Goal: Information Seeking & Learning: Understand process/instructions

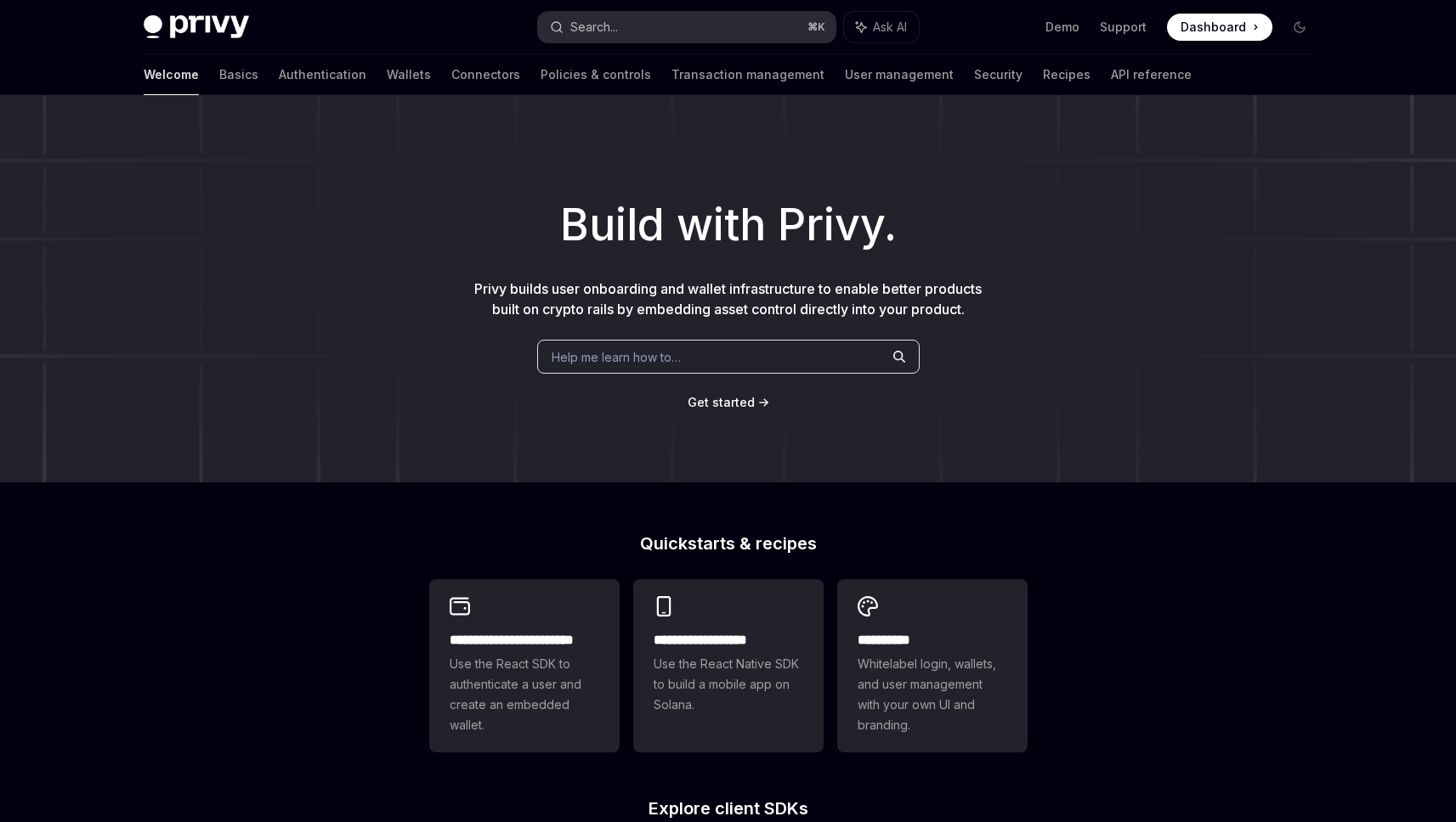
click at [654, 29] on button "Search... ⌘ K" at bounding box center [687, 27] width 298 height 31
click at [655, 29] on button "Search... ⌘ K" at bounding box center [687, 27] width 298 height 31
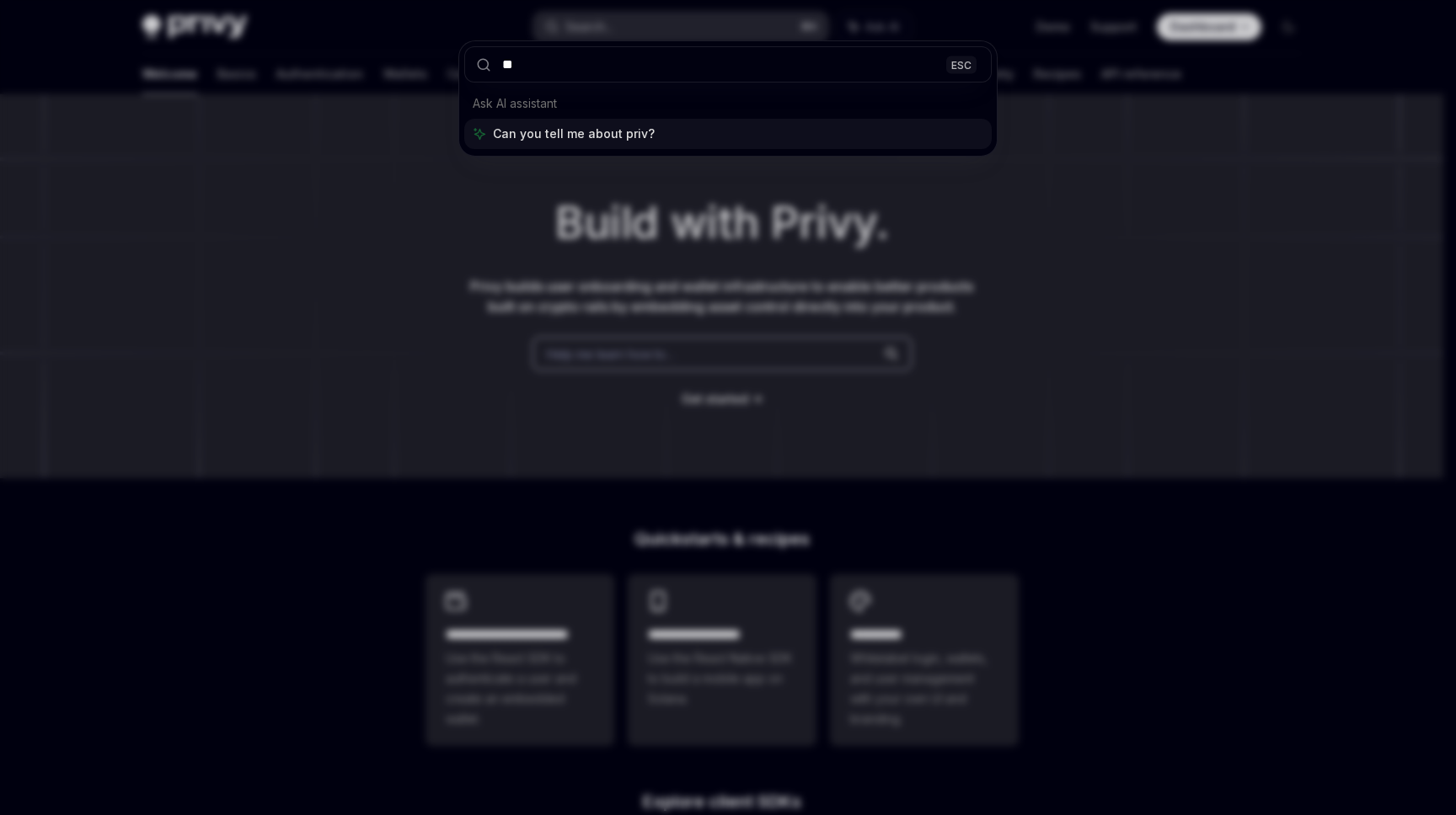
type input "*"
type input "**********"
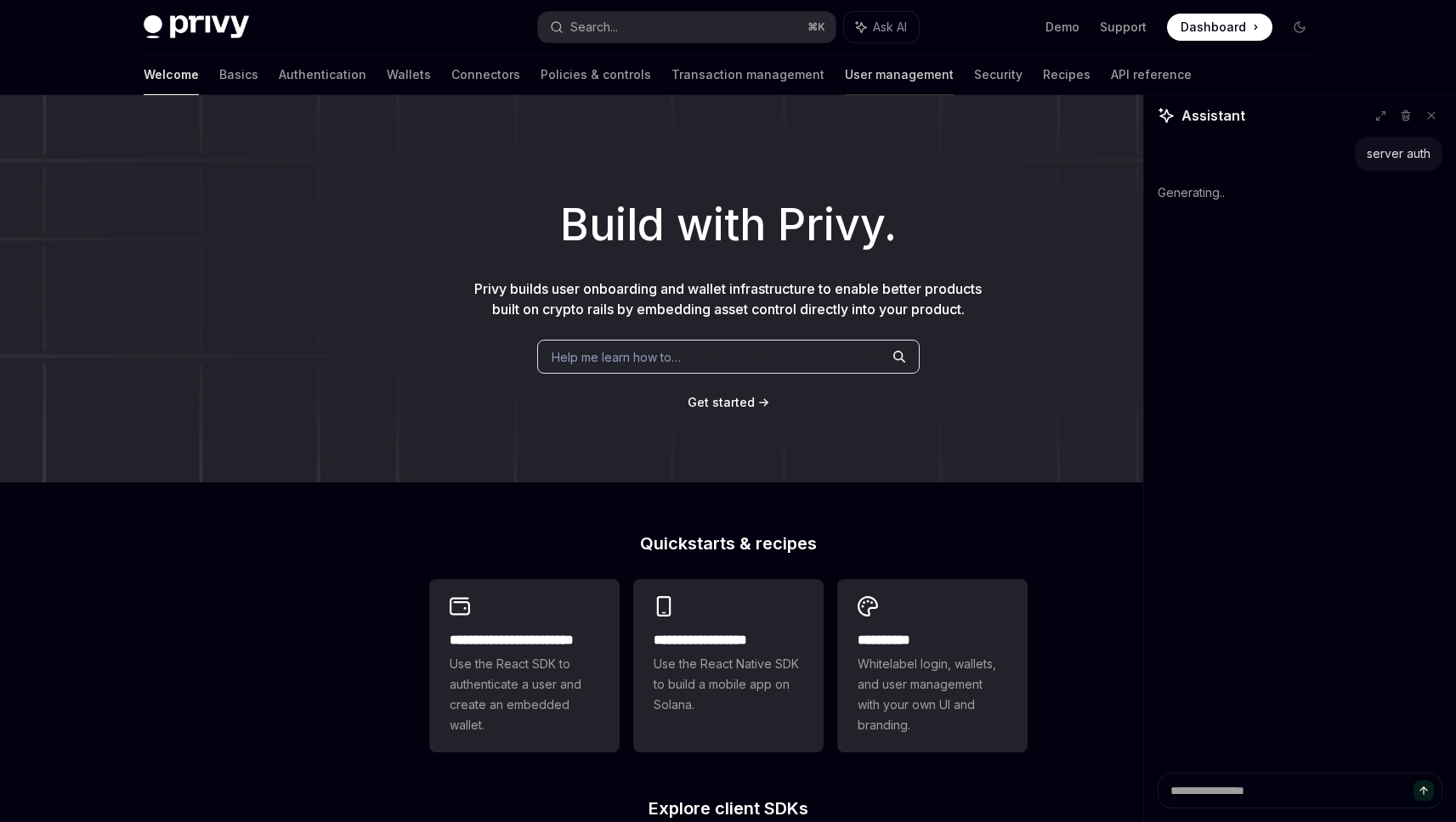
click at [845, 69] on link "User management" at bounding box center [899, 75] width 109 height 41
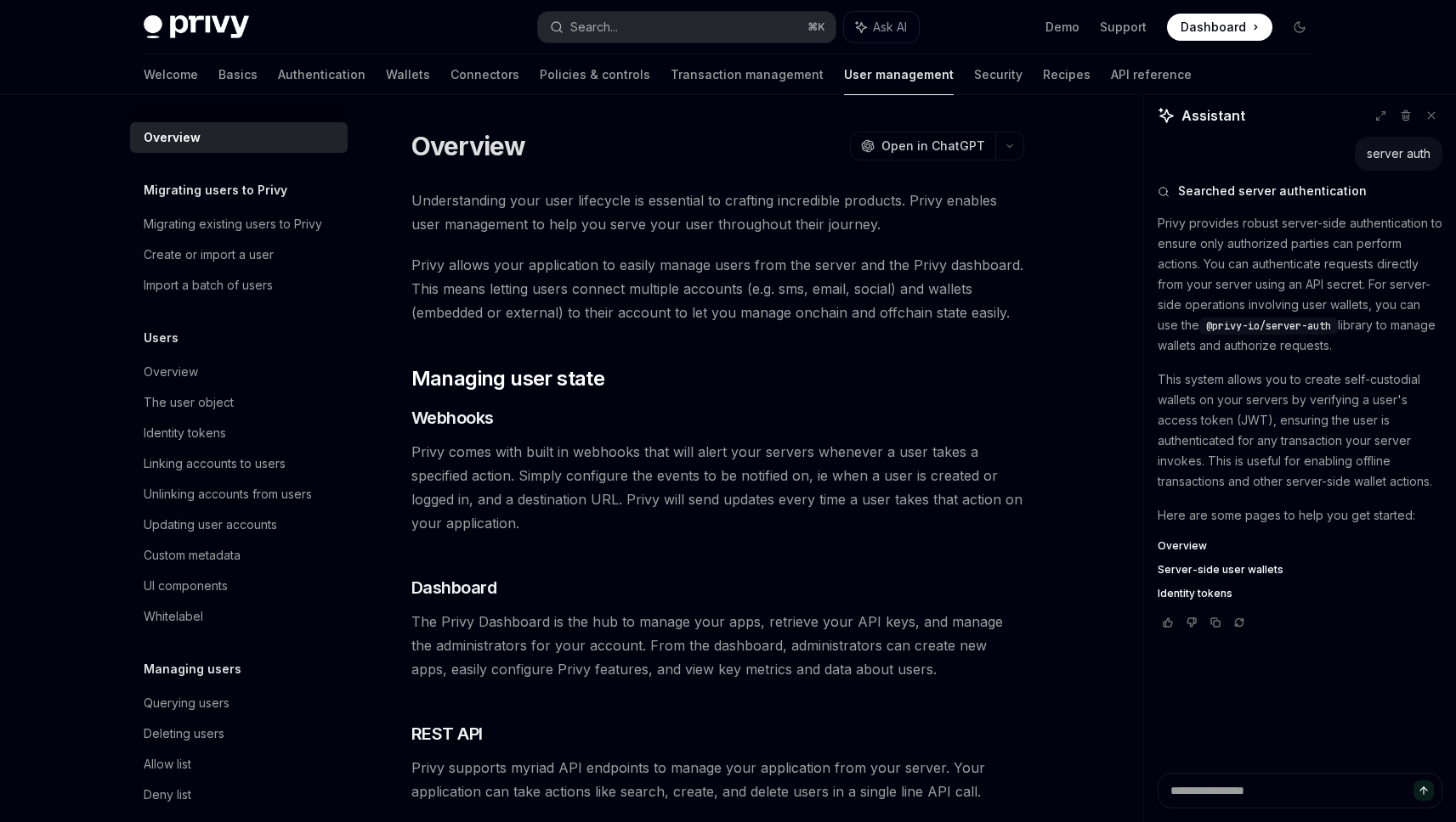
click at [523, 250] on div "Understanding your user lifecycle is essential to crafting incredible products.…" at bounding box center [718, 496] width 613 height 615
click at [1253, 331] on span "@privy-io/server-auth" at bounding box center [1269, 326] width 125 height 14
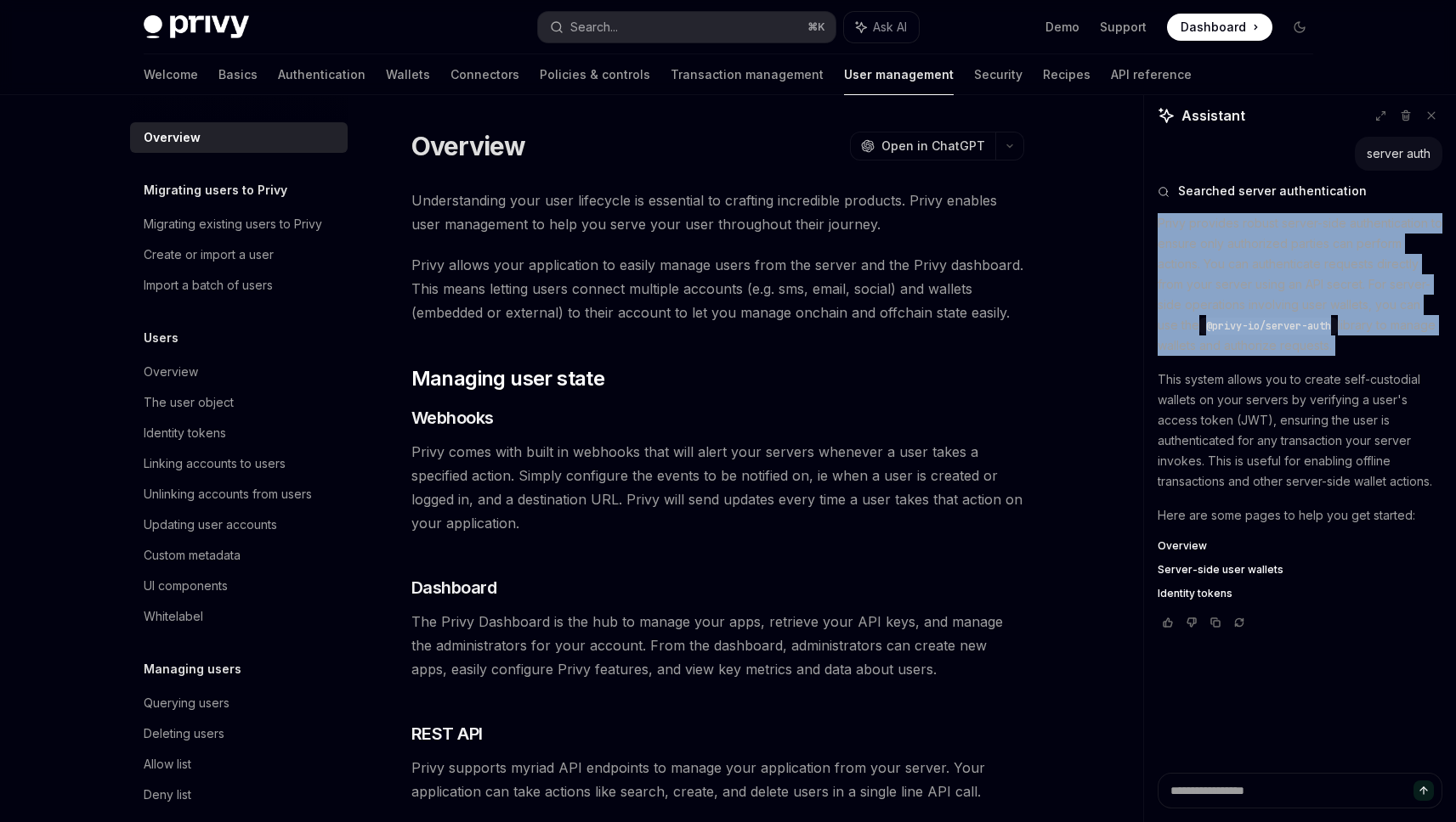
click at [1253, 331] on span "@privy-io/server-auth" at bounding box center [1269, 326] width 125 height 14
click at [1206, 572] on span "Server-side user wallets" at bounding box center [1221, 570] width 126 height 14
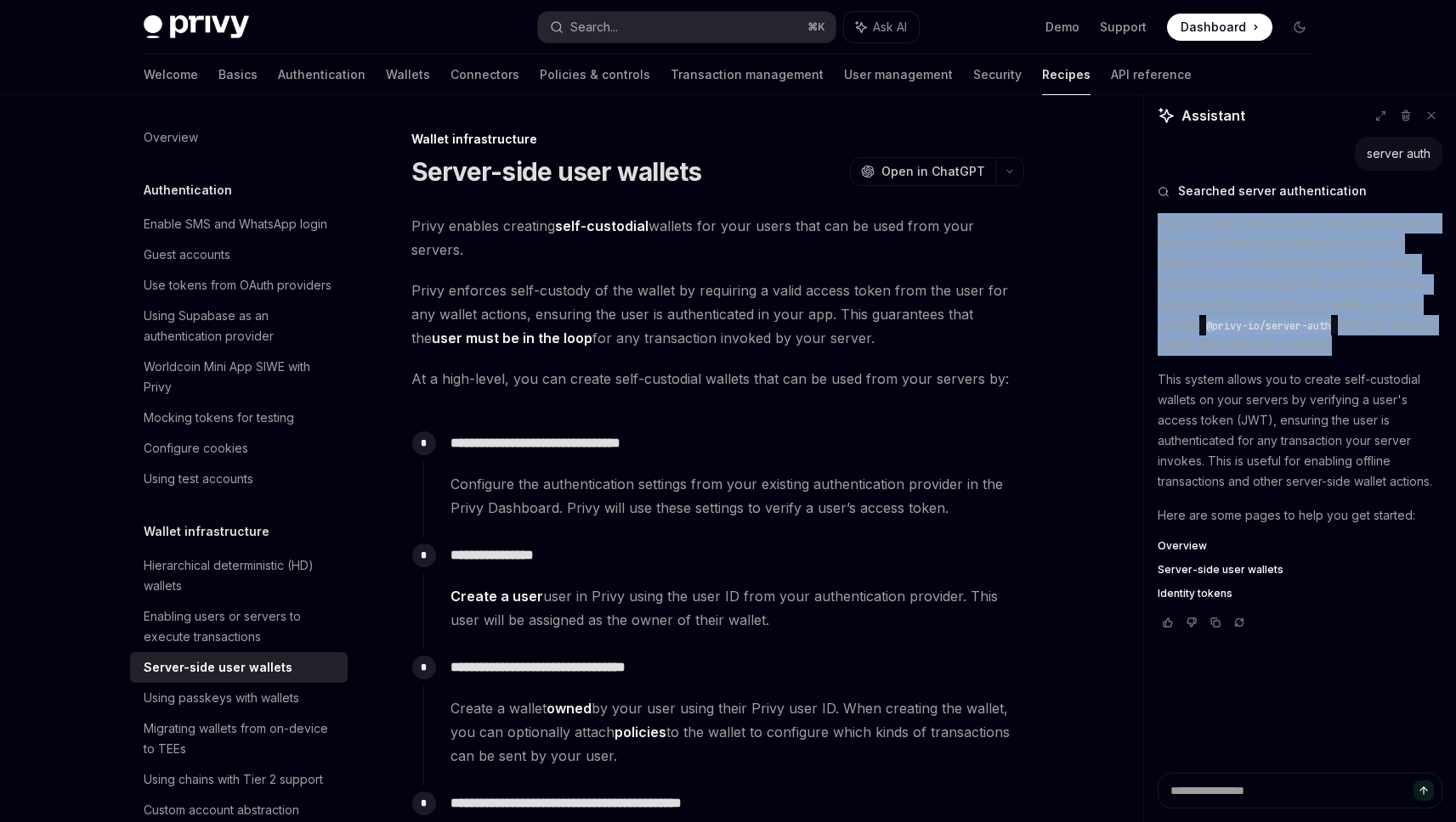
click at [1171, 542] on span "Overview" at bounding box center [1182, 547] width 49 height 14
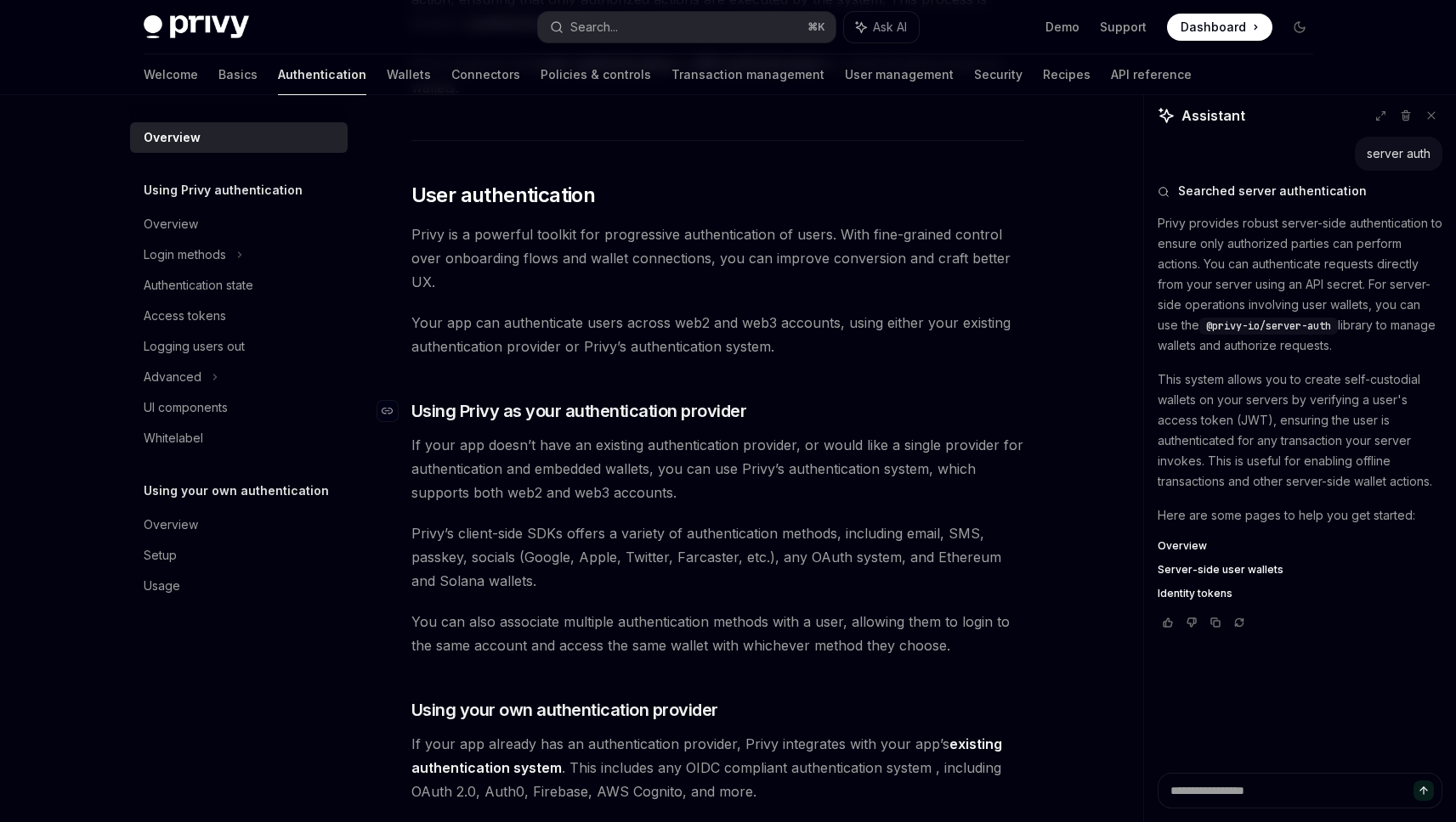
click at [557, 420] on span "Using Privy as your authentication provider" at bounding box center [579, 411] width 336 height 24
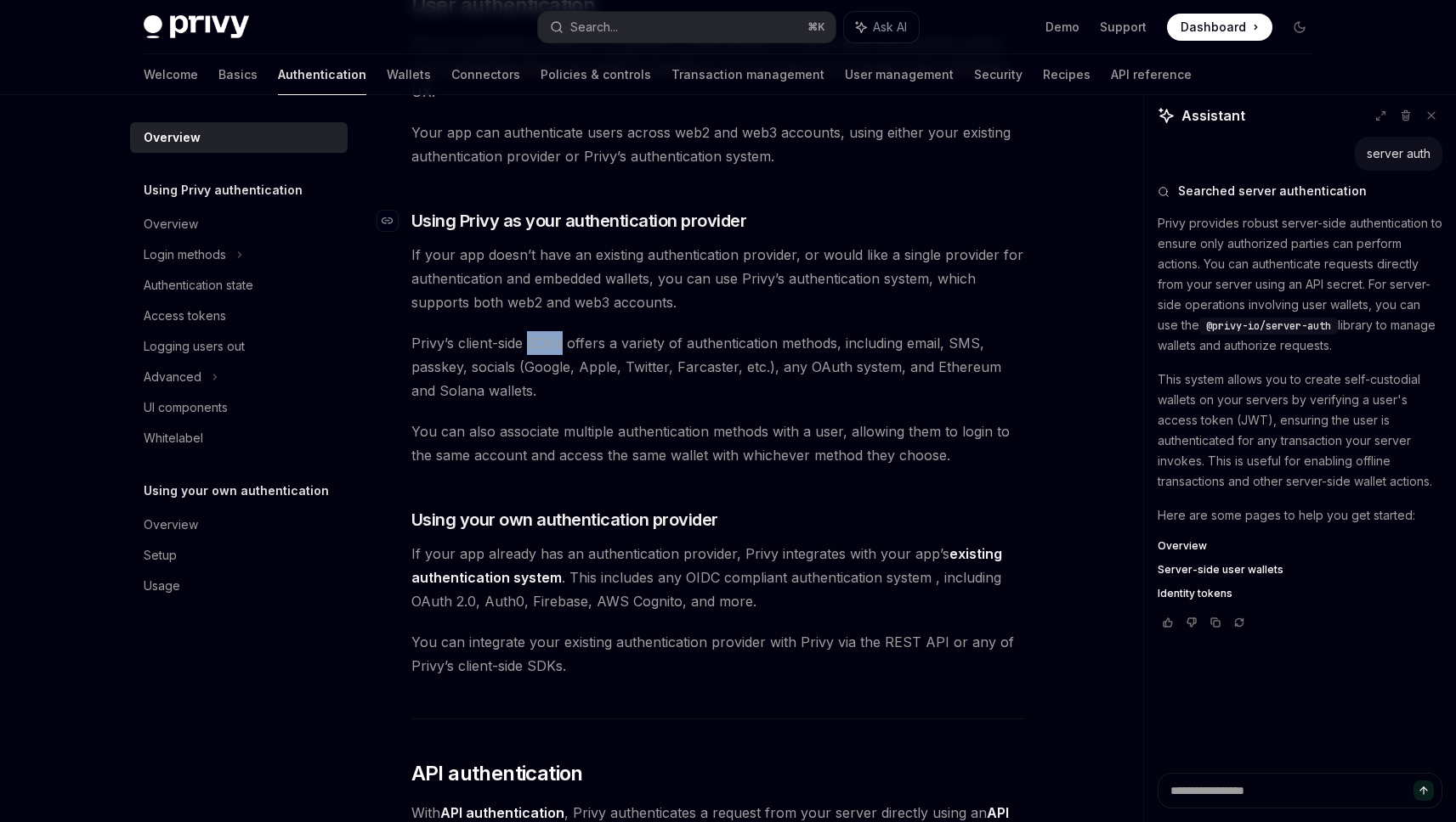
click at [557, 420] on div "Privy’s wallet system supports granular controls on who can access wallets and …" at bounding box center [718, 553] width 613 height 1691
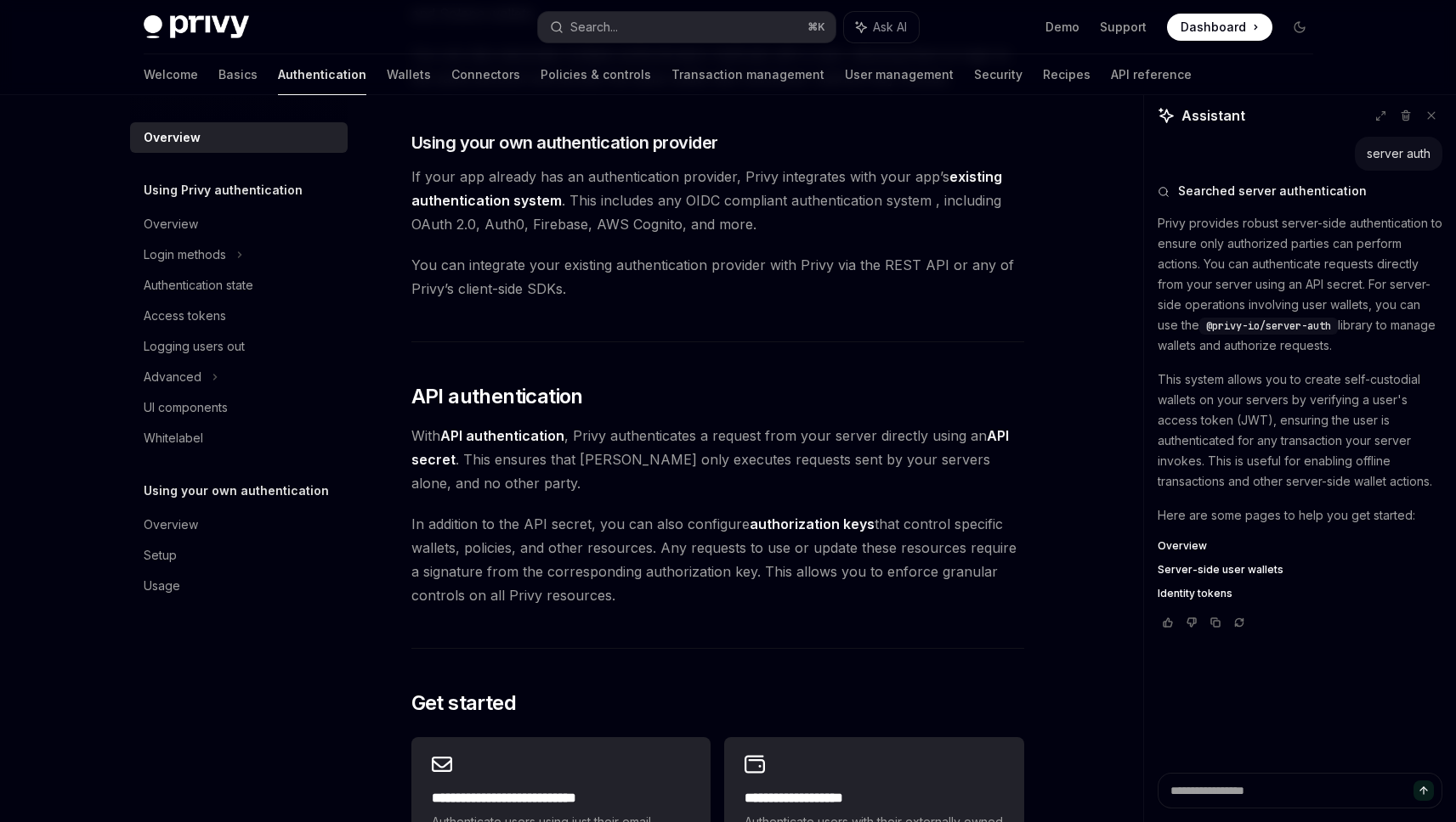
click at [673, 304] on div "Privy’s wallet system supports granular controls on who can access wallets and …" at bounding box center [718, 177] width 613 height 1691
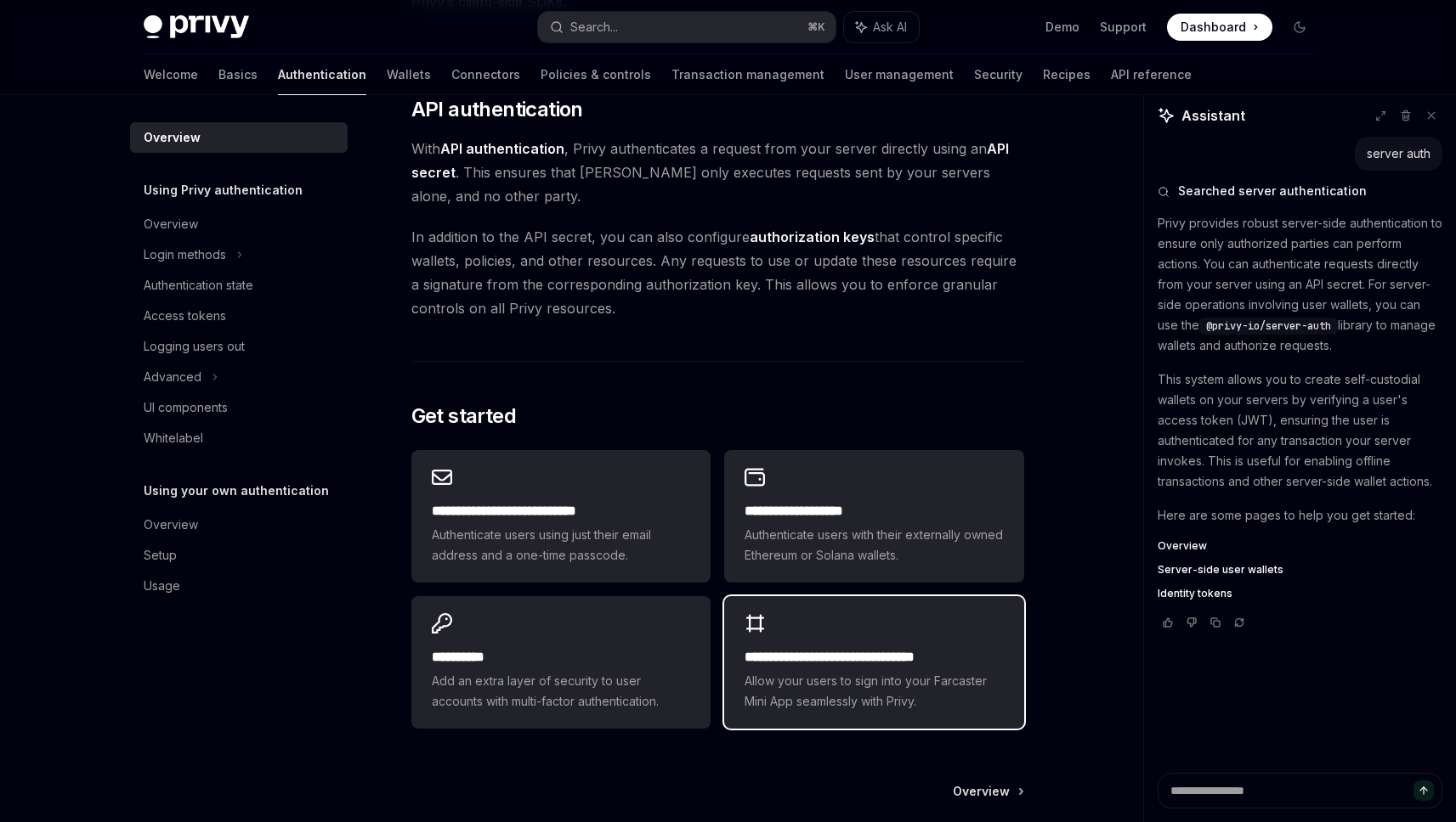
scroll to position [1310, 0]
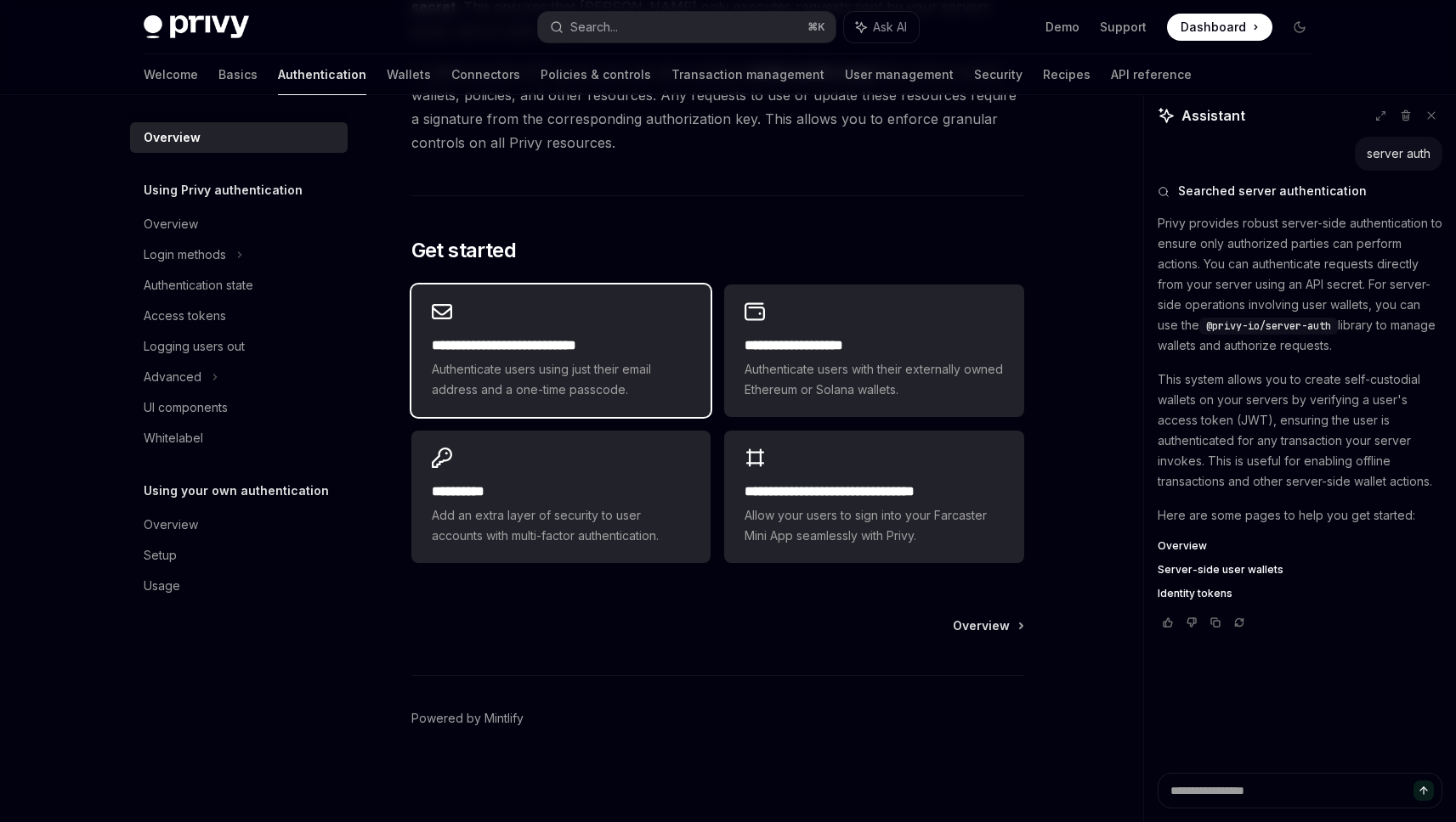
click at [584, 343] on h2 "**********" at bounding box center [561, 346] width 258 height 21
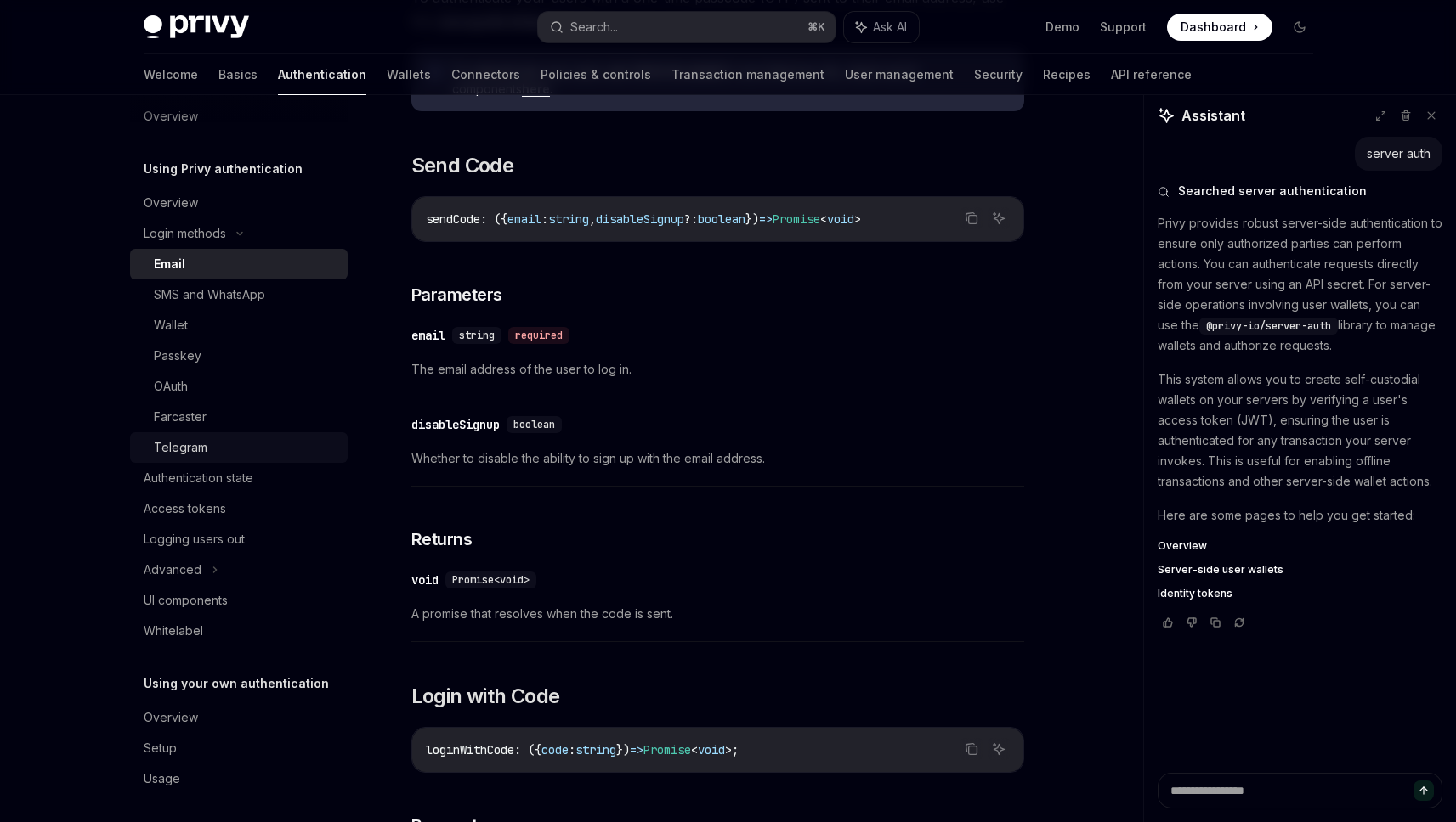
scroll to position [27, 0]
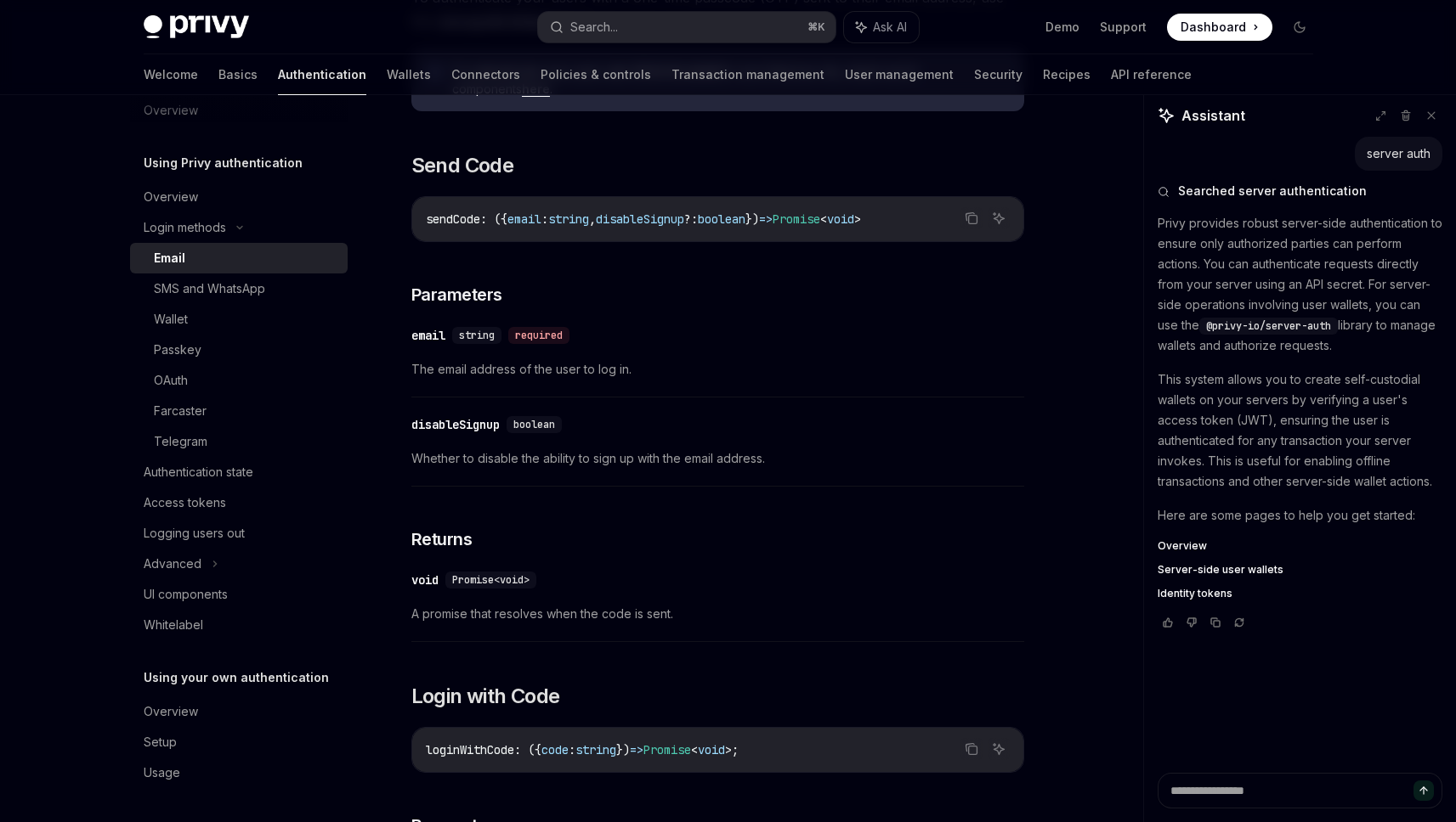
click at [1187, 565] on span "Server-side user wallets" at bounding box center [1221, 570] width 126 height 14
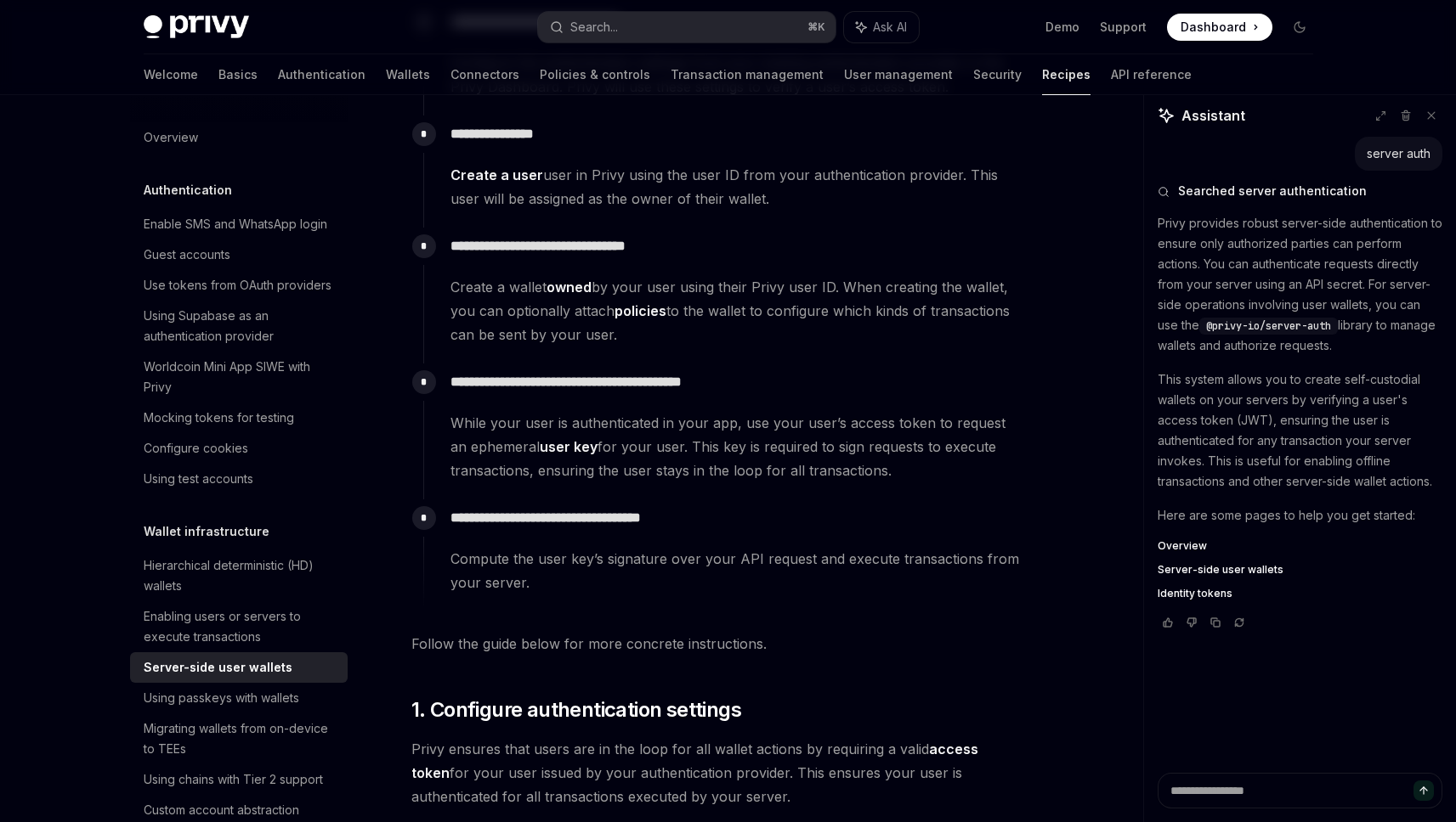
scroll to position [1376, 0]
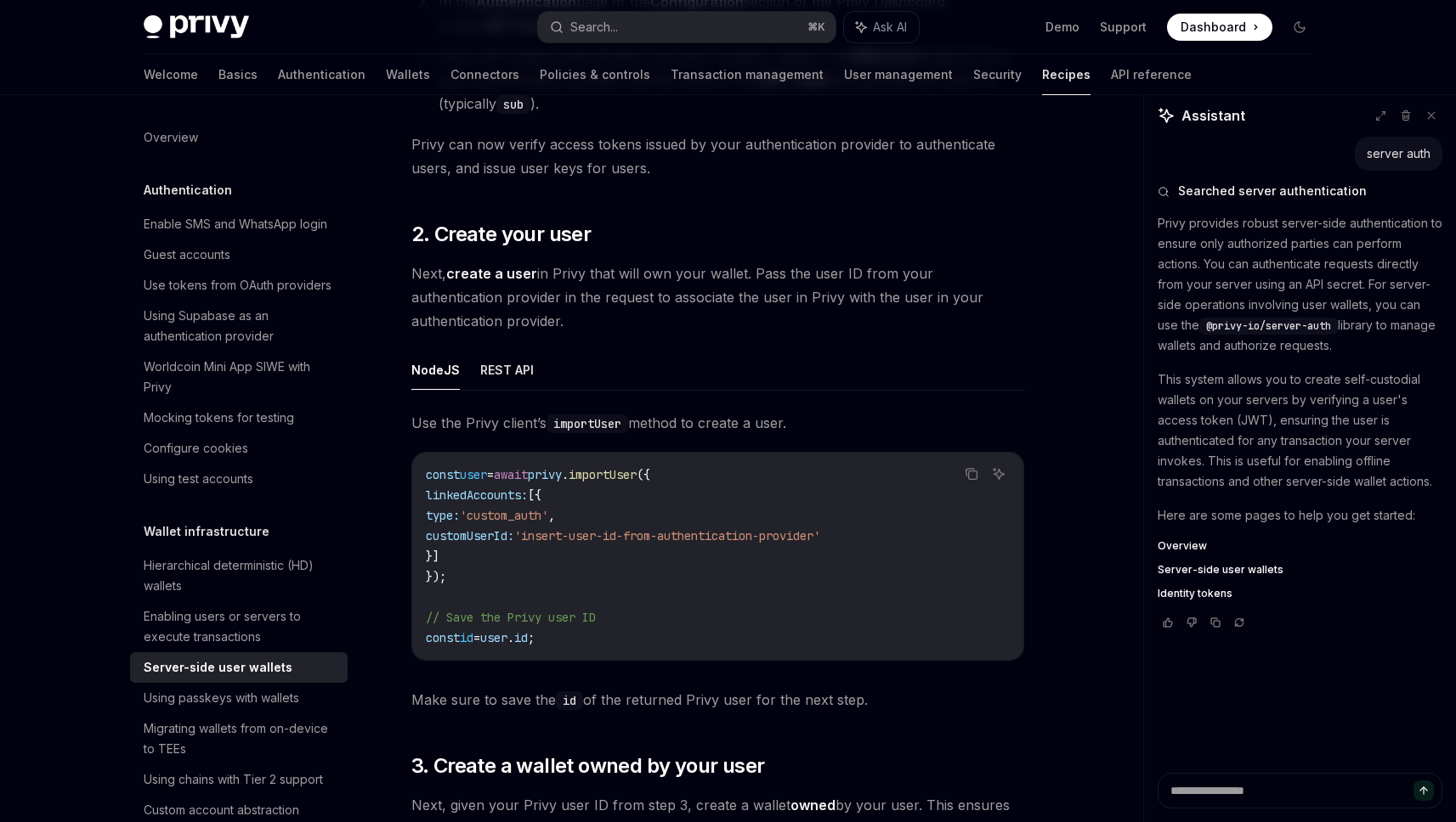
click at [1192, 589] on span "Identity tokens" at bounding box center [1195, 594] width 75 height 14
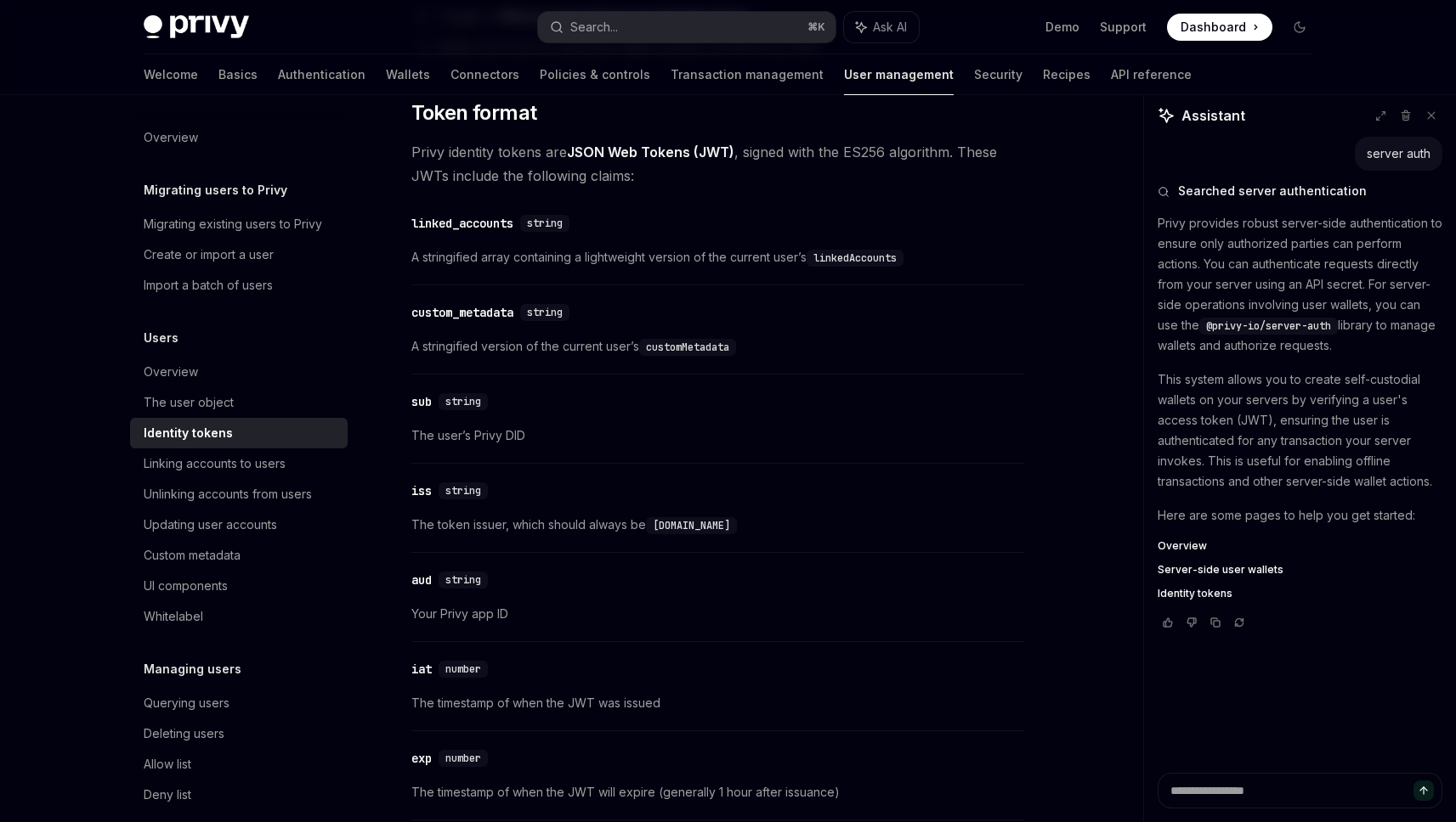
scroll to position [737, 0]
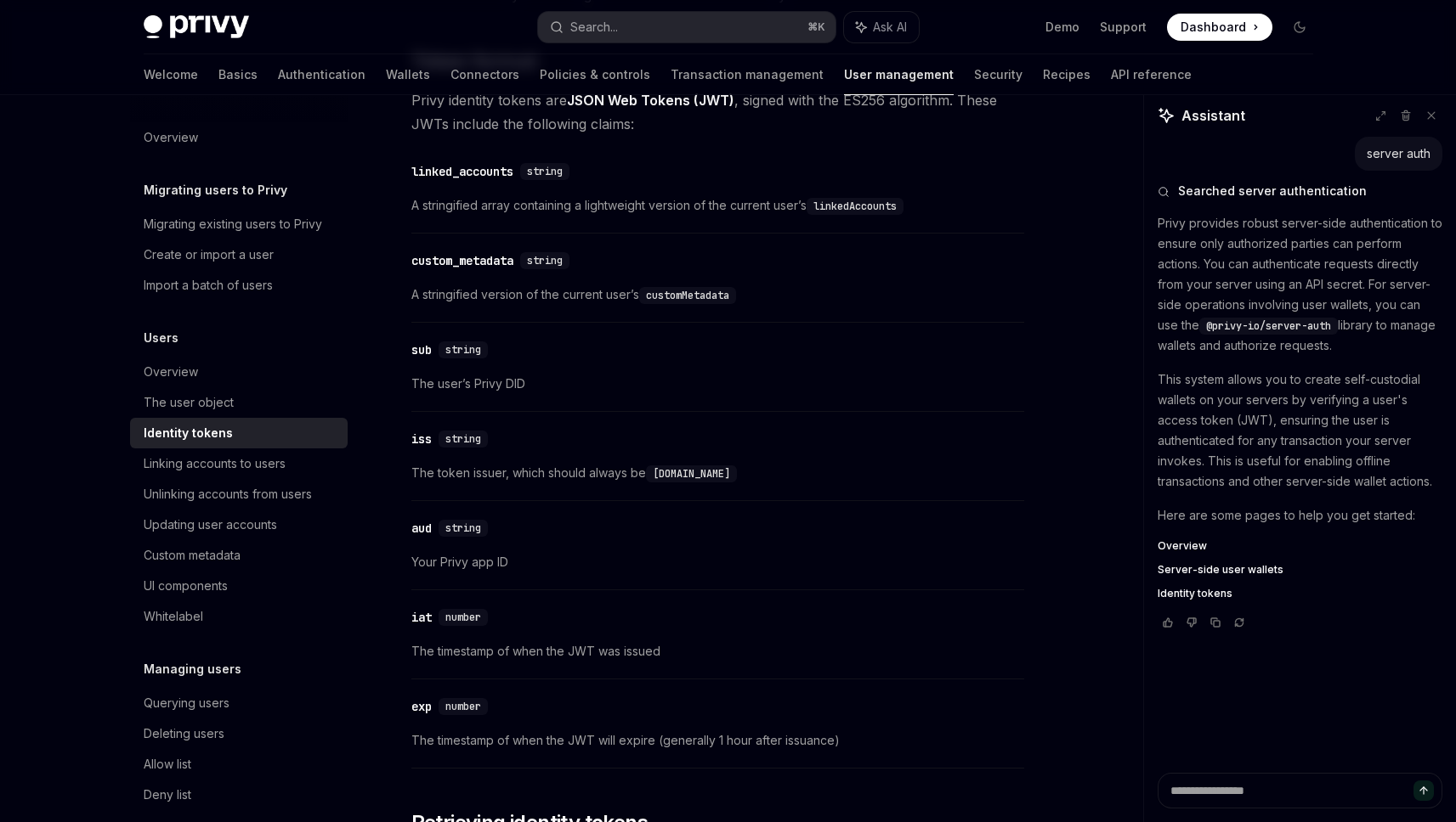
click at [553, 375] on span "The user’s Privy DID" at bounding box center [718, 384] width 613 height 21
click at [446, 386] on span "The user’s Privy DID" at bounding box center [718, 384] width 613 height 21
drag, startPoint x: 446, startPoint y: 386, endPoint x: 622, endPoint y: 386, distance: 176.0
click at [494, 386] on span "The user’s Privy DID" at bounding box center [718, 384] width 613 height 21
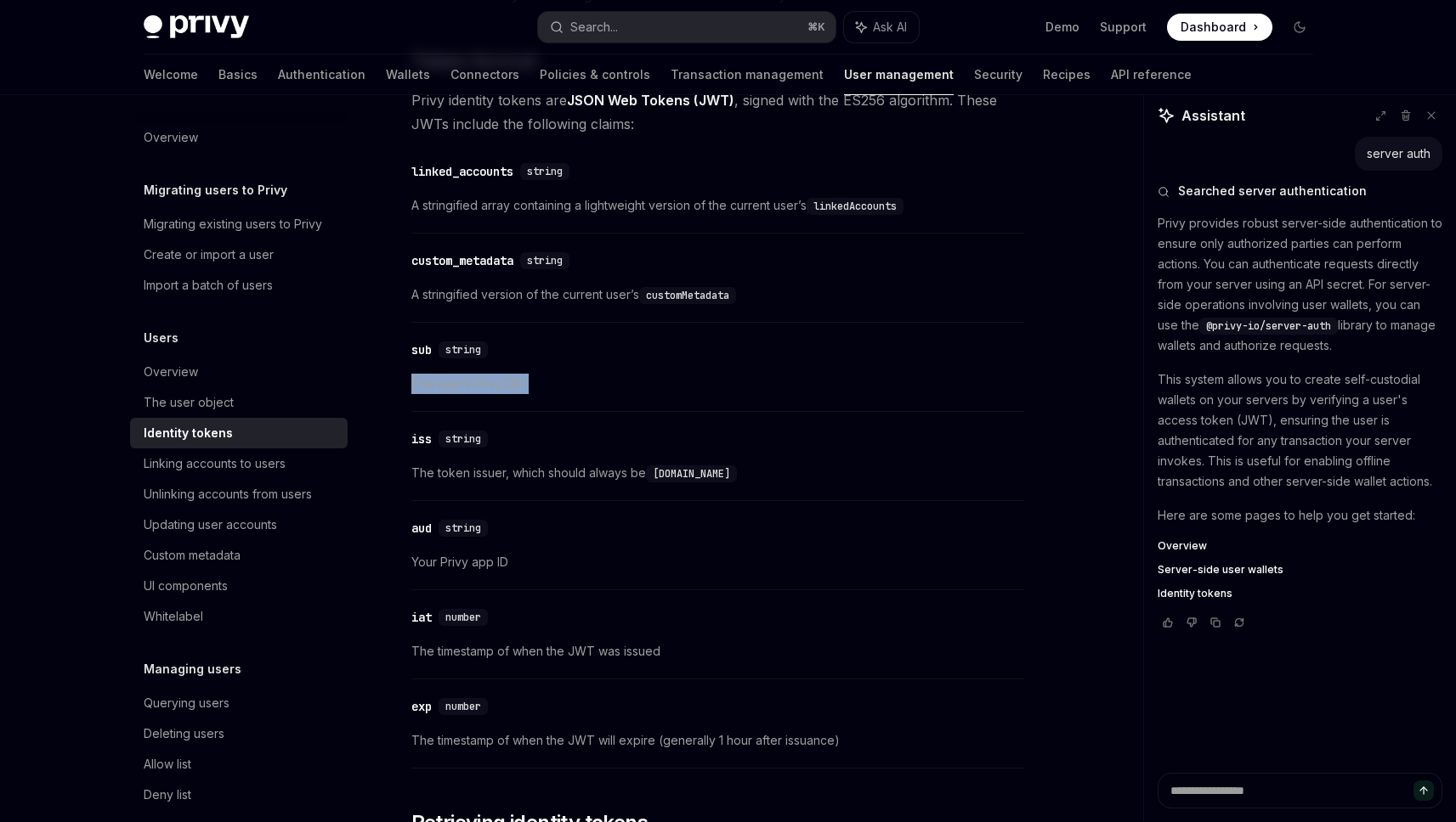
click at [622, 386] on span "The user’s Privy DID" at bounding box center [718, 384] width 613 height 21
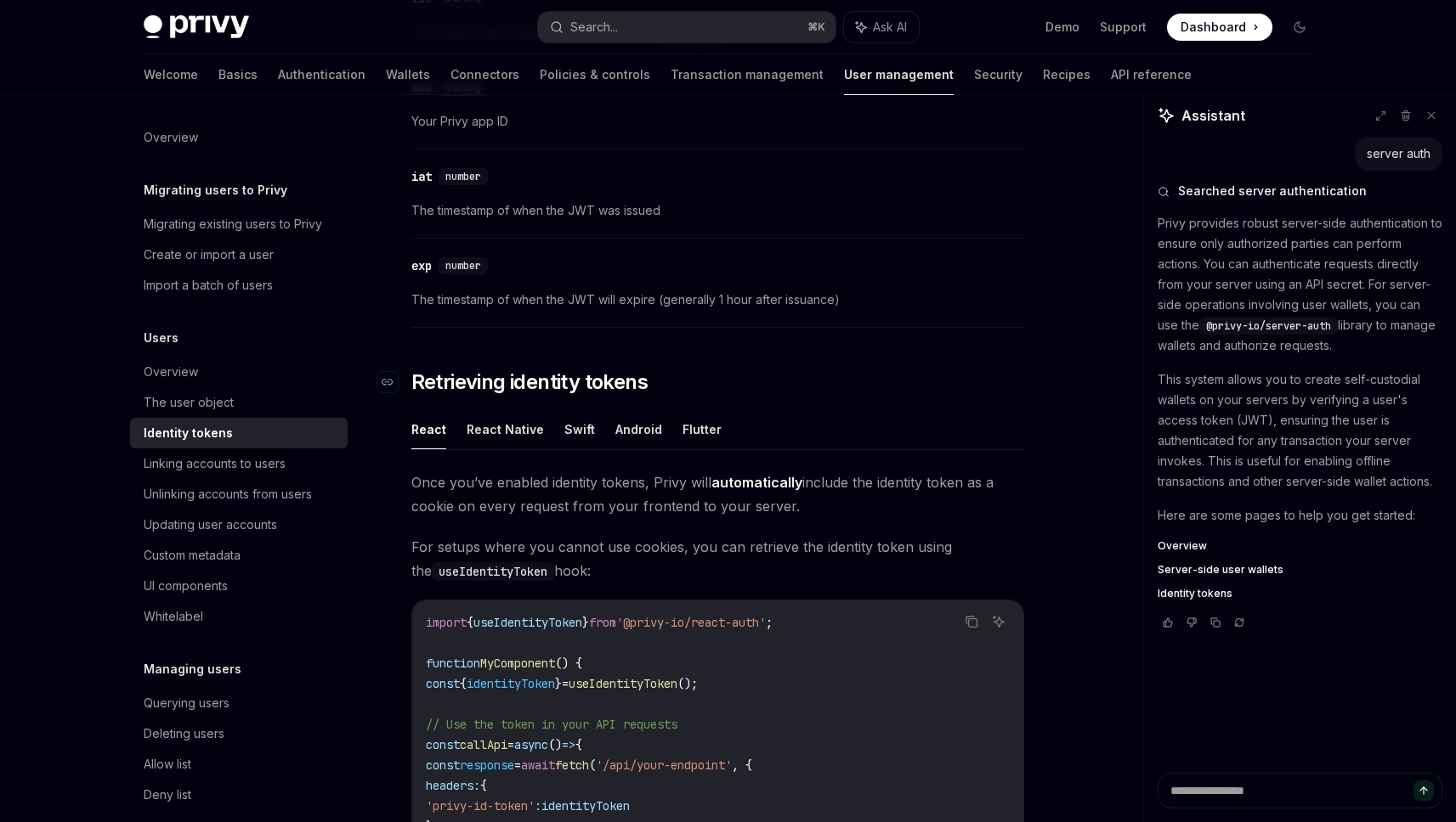
scroll to position [1325, 0]
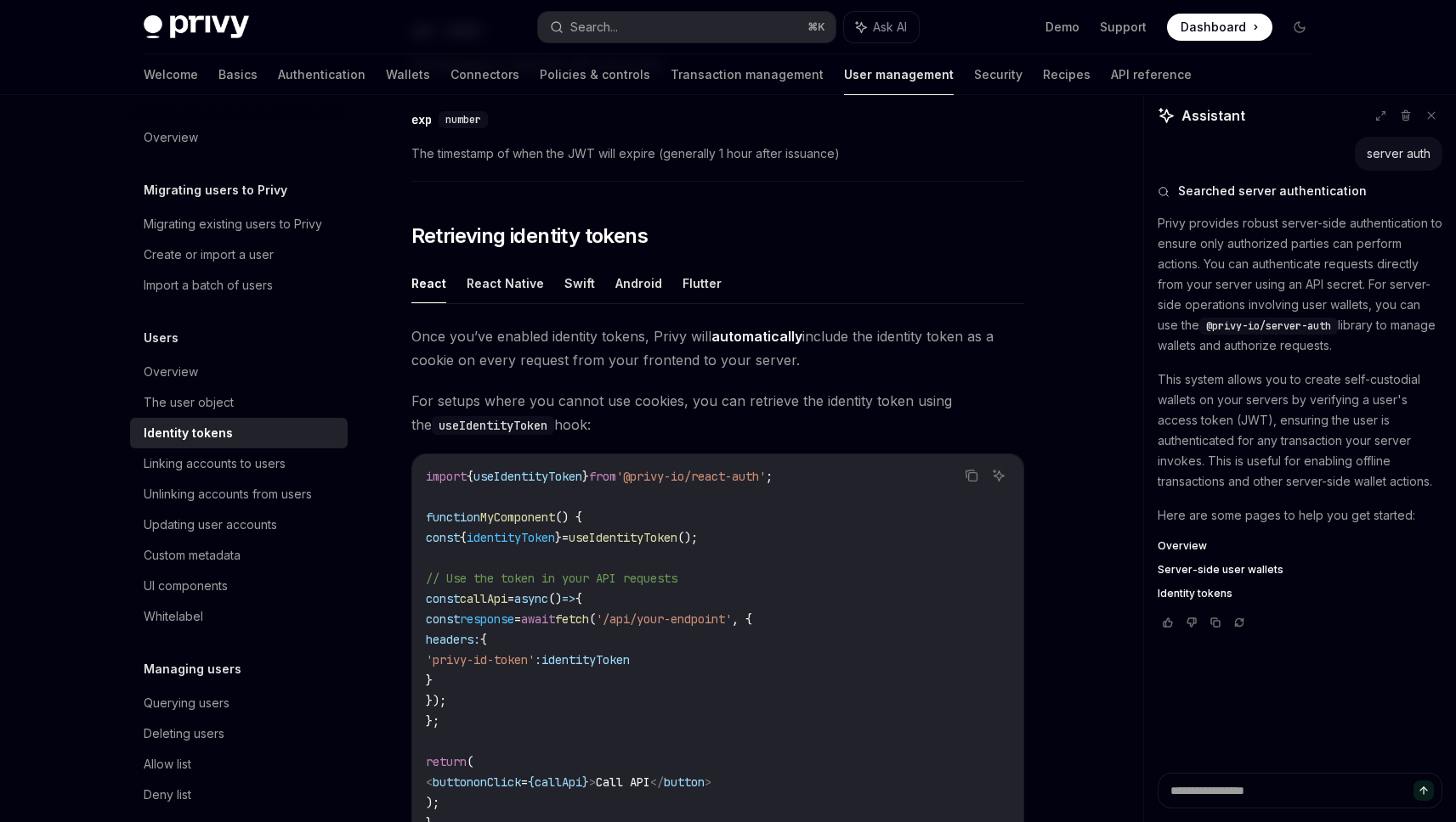
click at [585, 348] on span "Once you’ve enabled identity tokens, Privy will automatically include the ident…" at bounding box center [718, 348] width 613 height 47
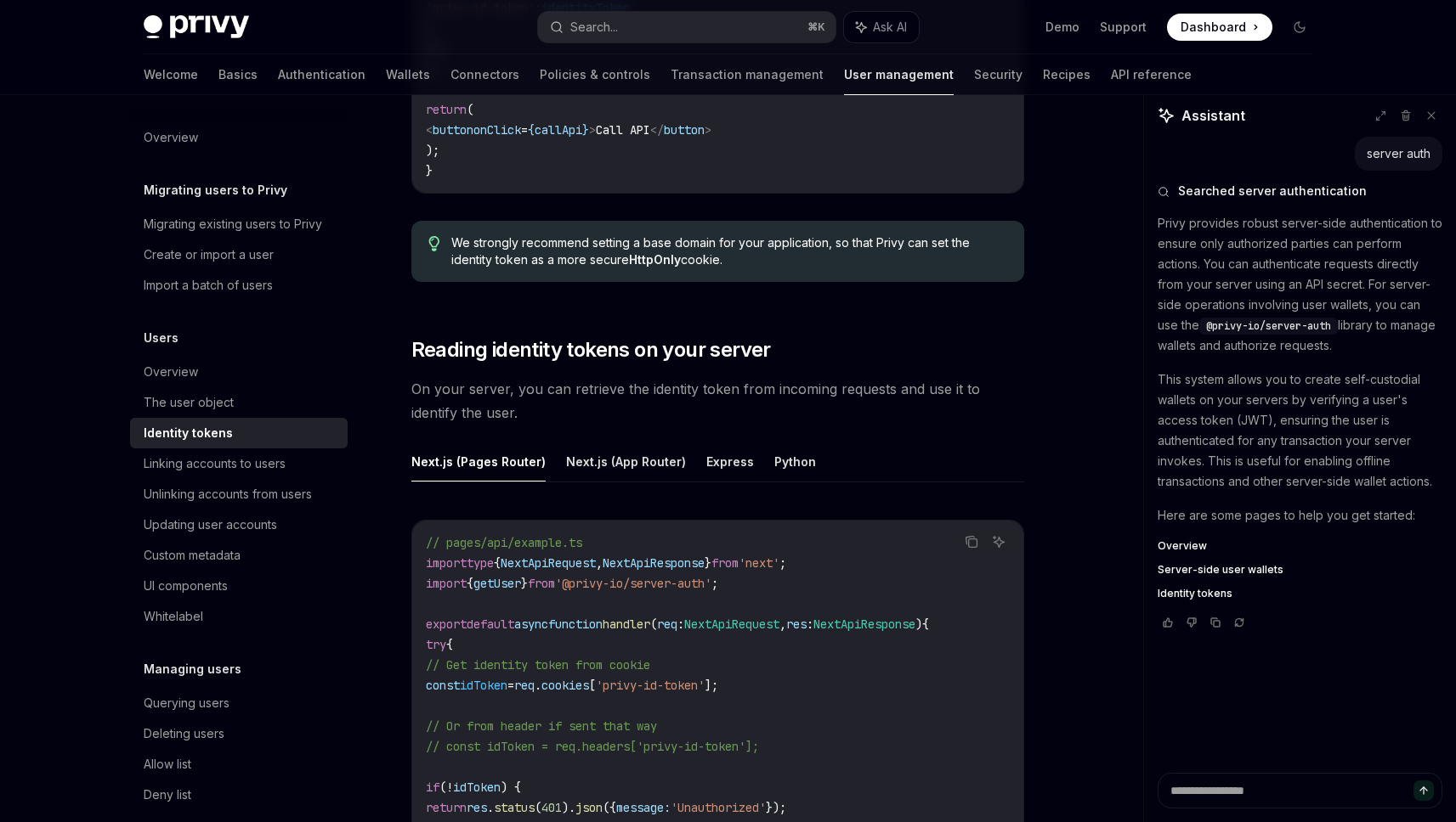
scroll to position [1980, 0]
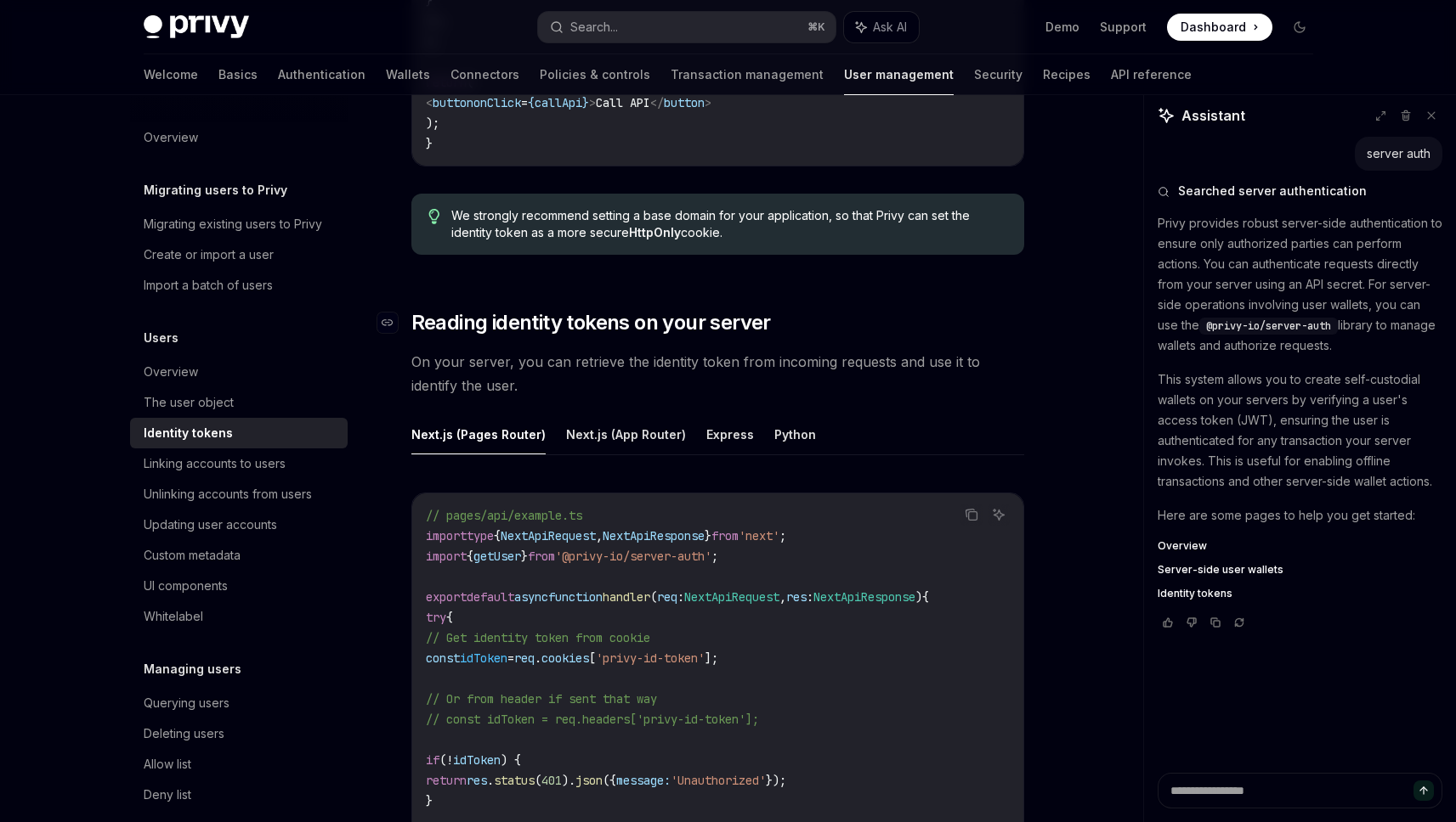
click at [645, 323] on span "Reading identity tokens on your server" at bounding box center [591, 323] width 360 height 27
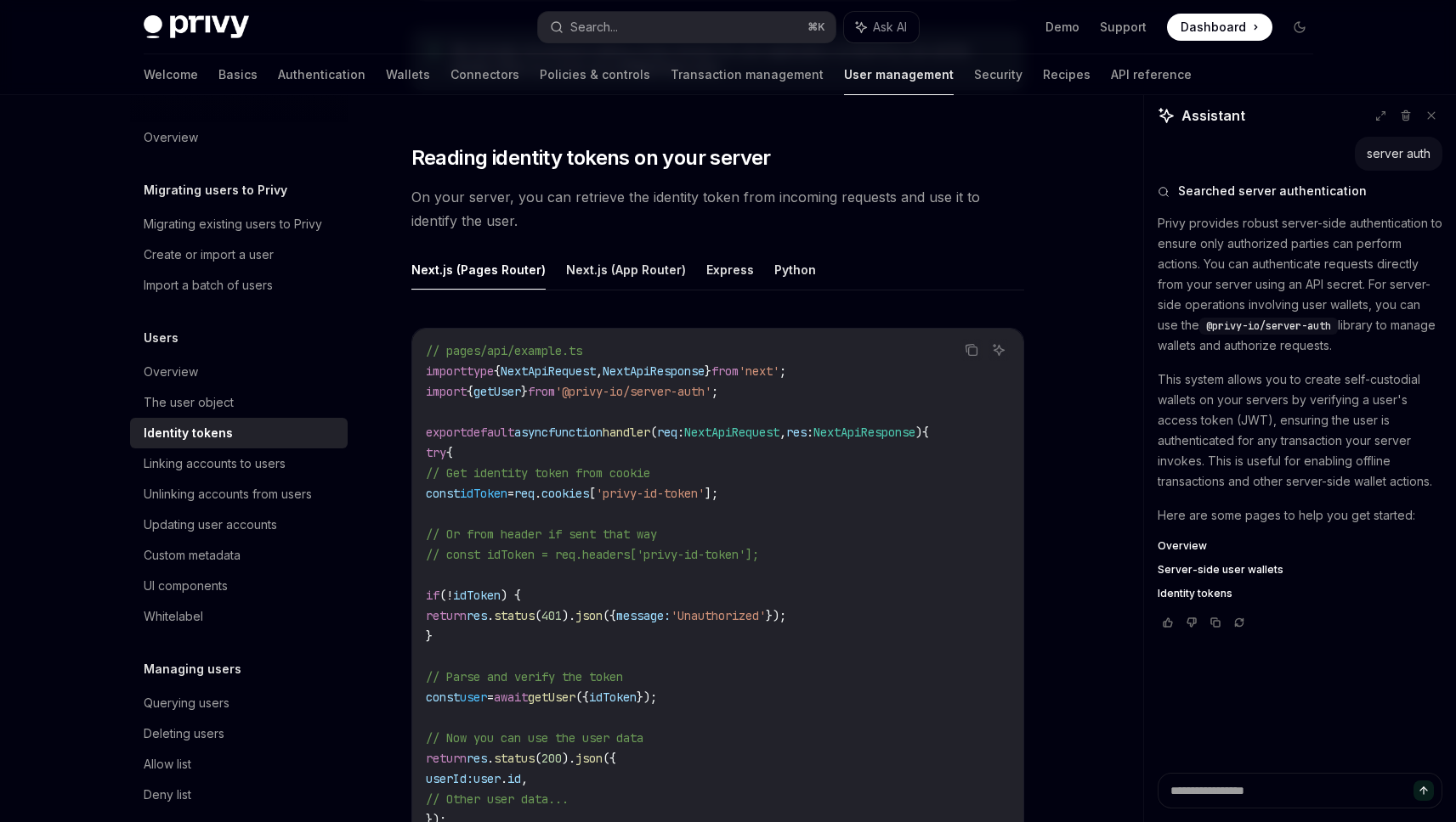
scroll to position [2185, 0]
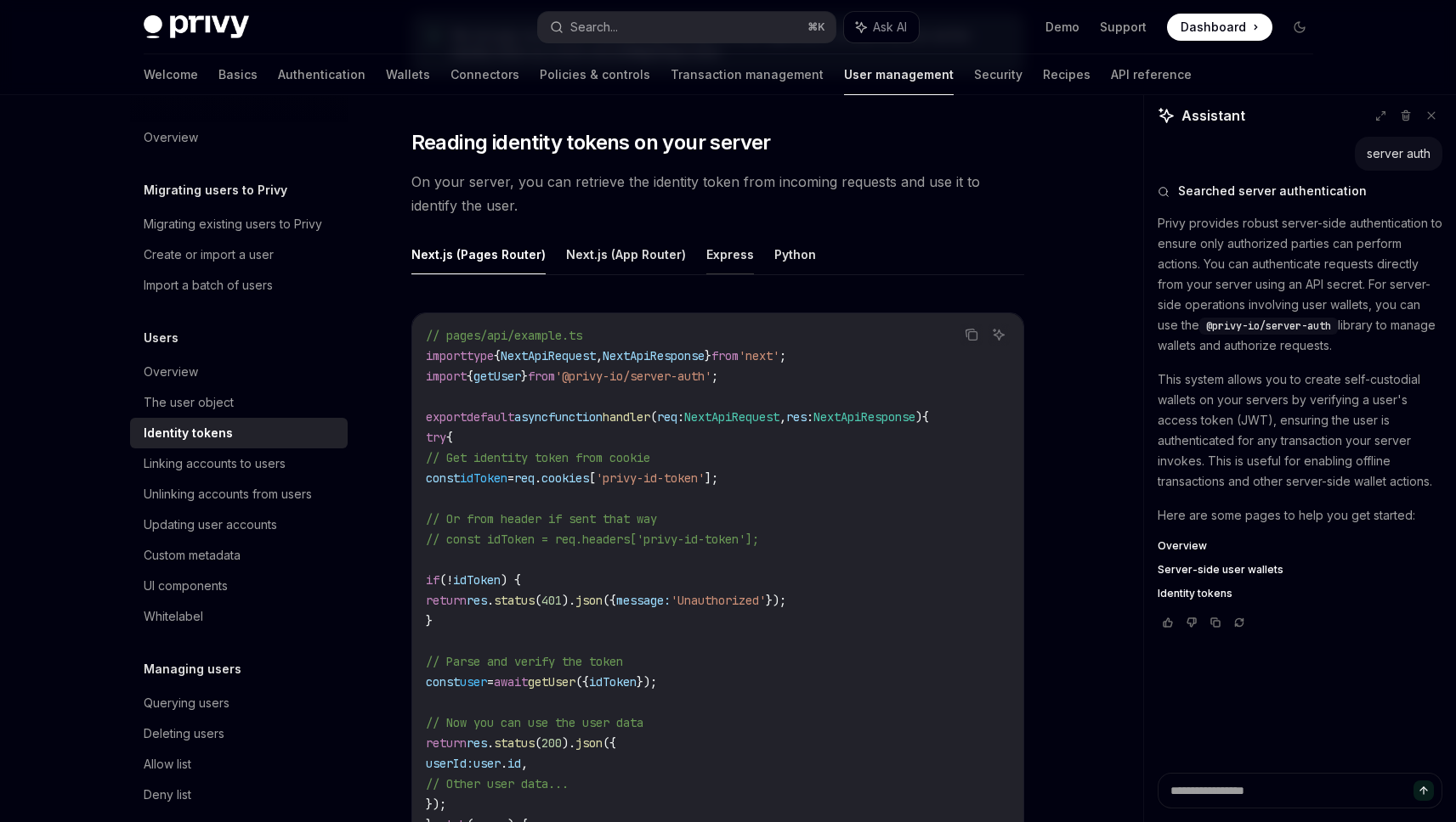
click at [732, 253] on button "Express" at bounding box center [730, 254] width 47 height 40
type textarea "*"
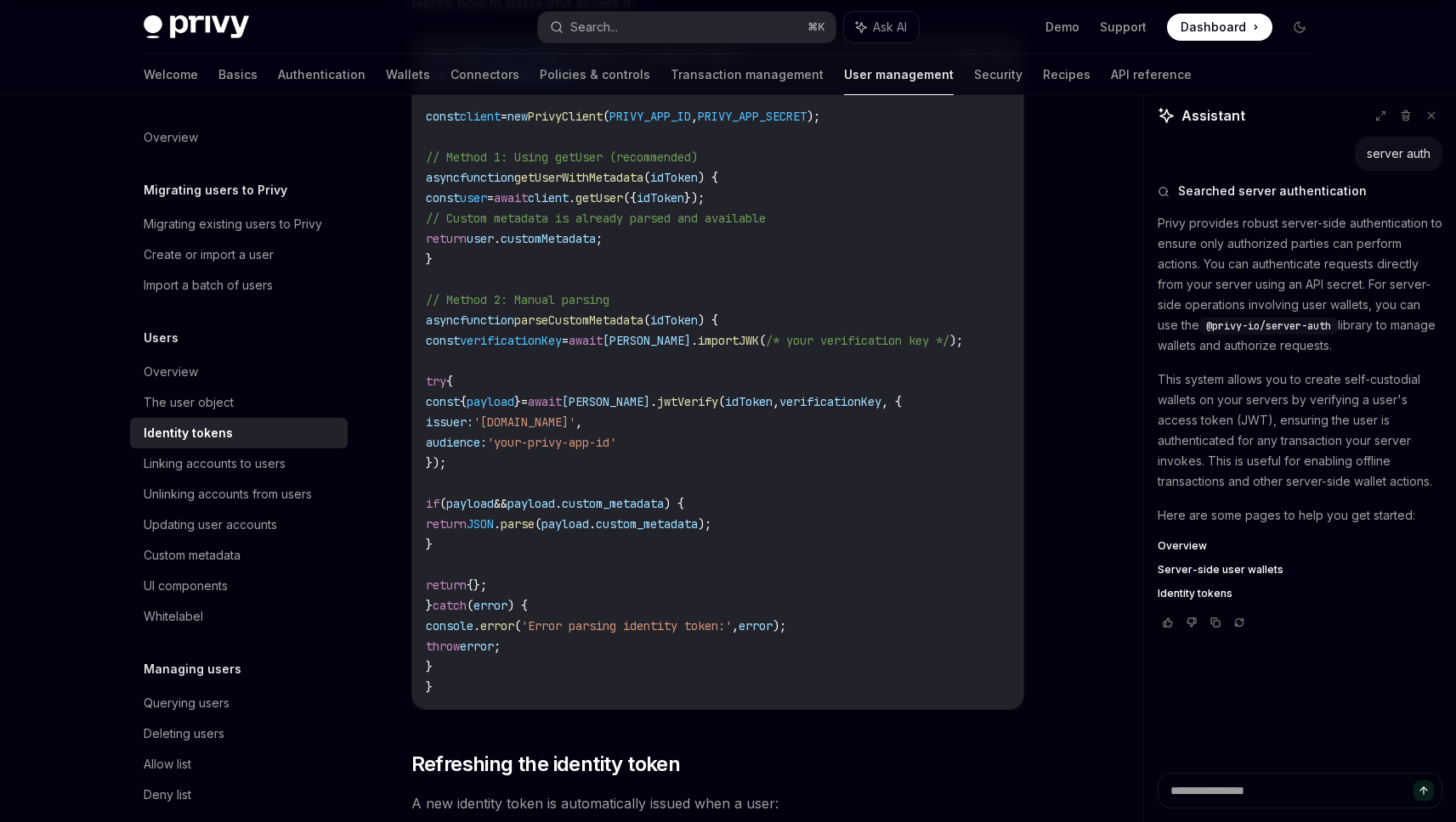
scroll to position [3512, 0]
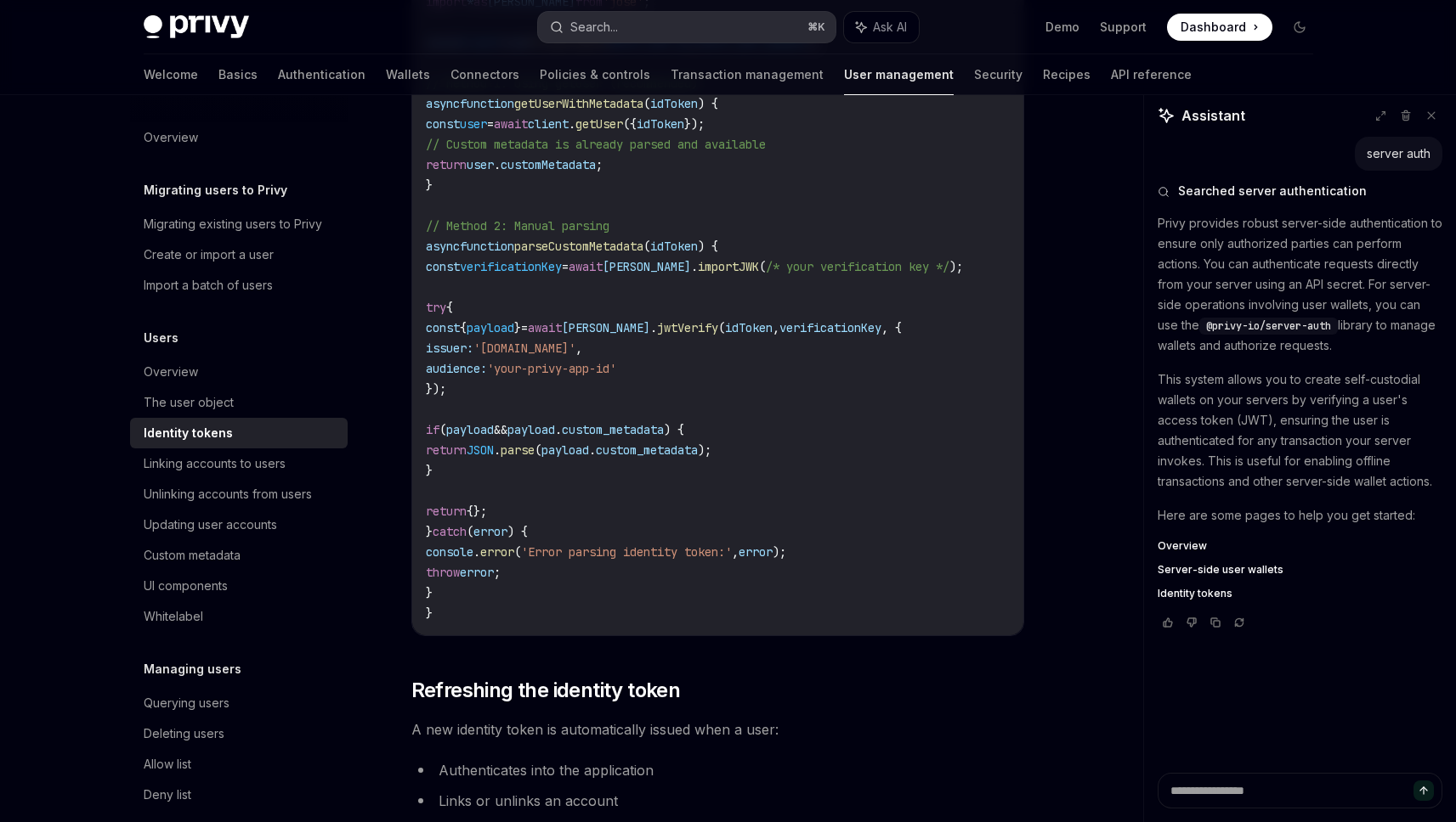
click at [610, 33] on div "Search..." at bounding box center [593, 27] width 47 height 21
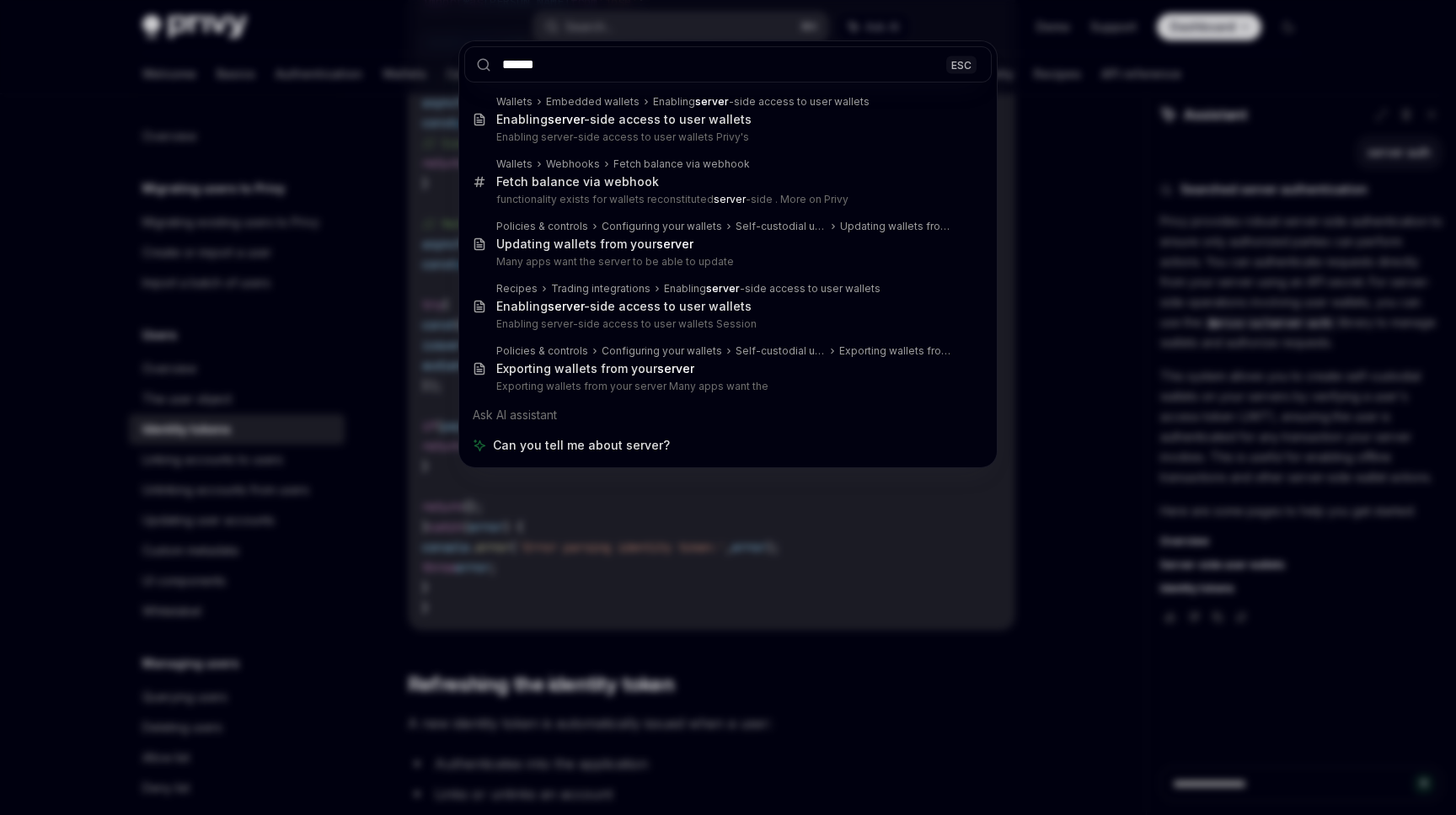
type input "******"
click at [617, 507] on div "****** ESC Wallets Embedded wallets Enabling server -side access to user wallet…" at bounding box center [728, 408] width 1456 height 815
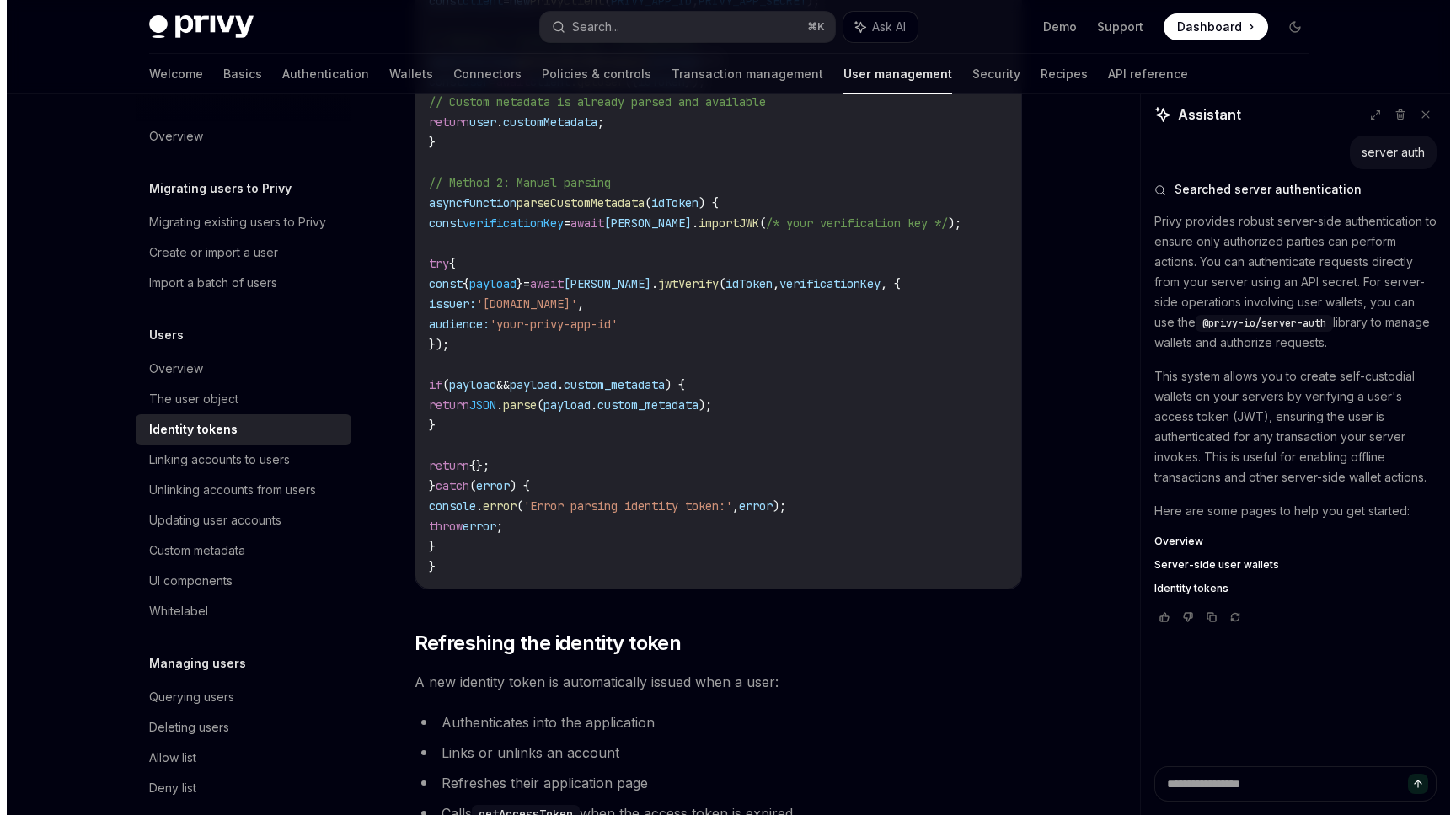
scroll to position [3434, 0]
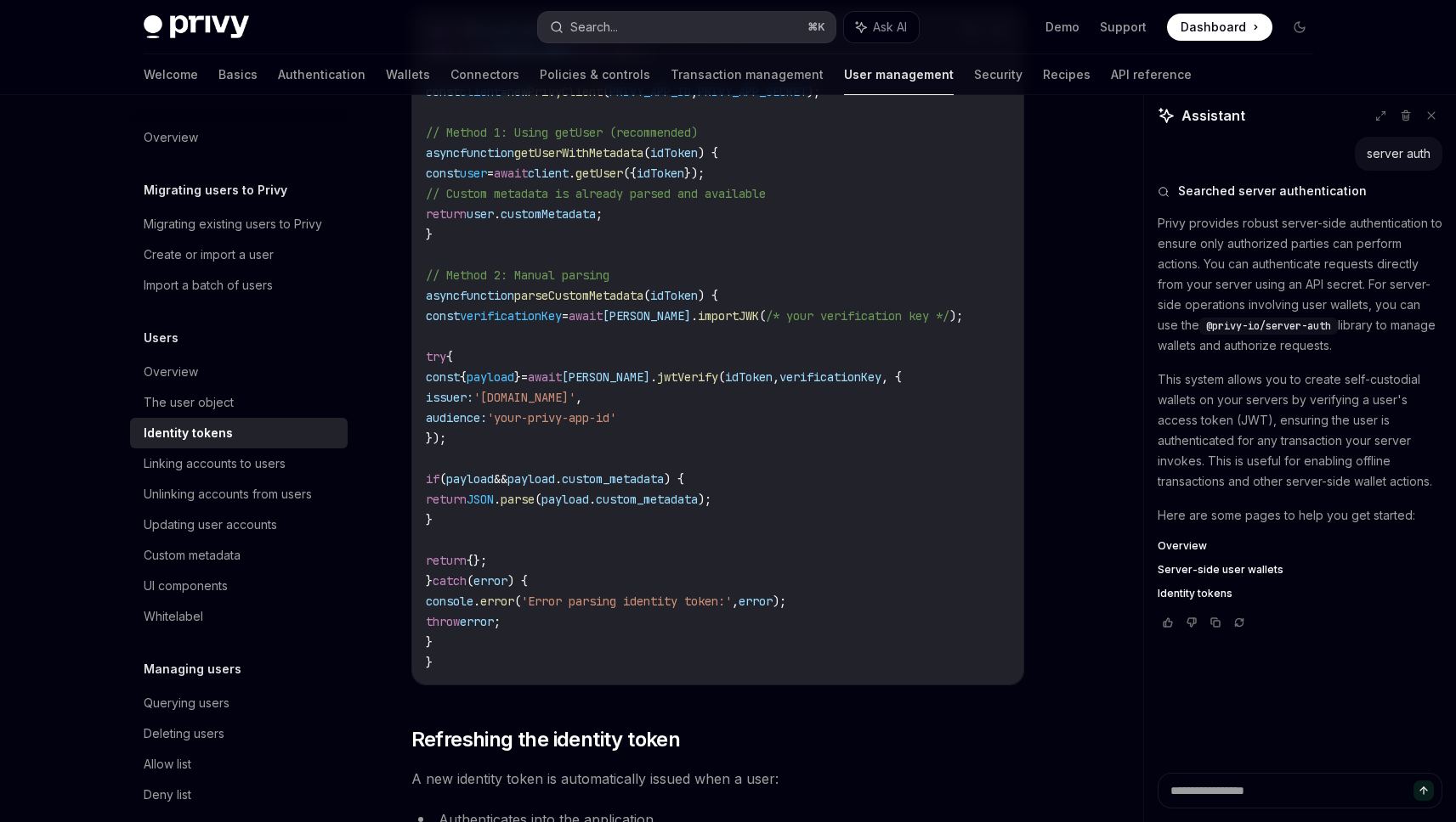
click at [578, 22] on div "Search..." at bounding box center [593, 27] width 47 height 21
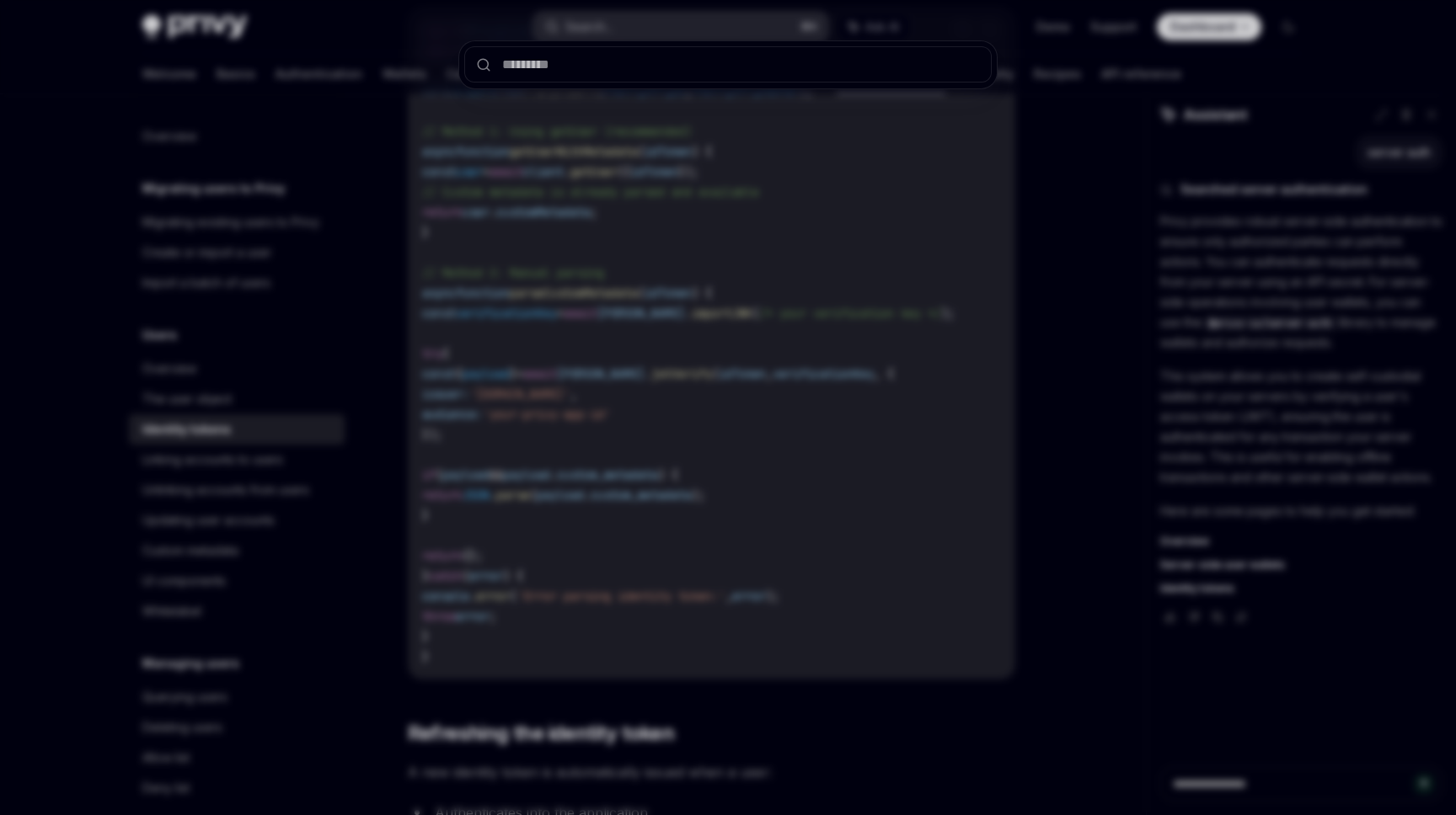
type input "**********"
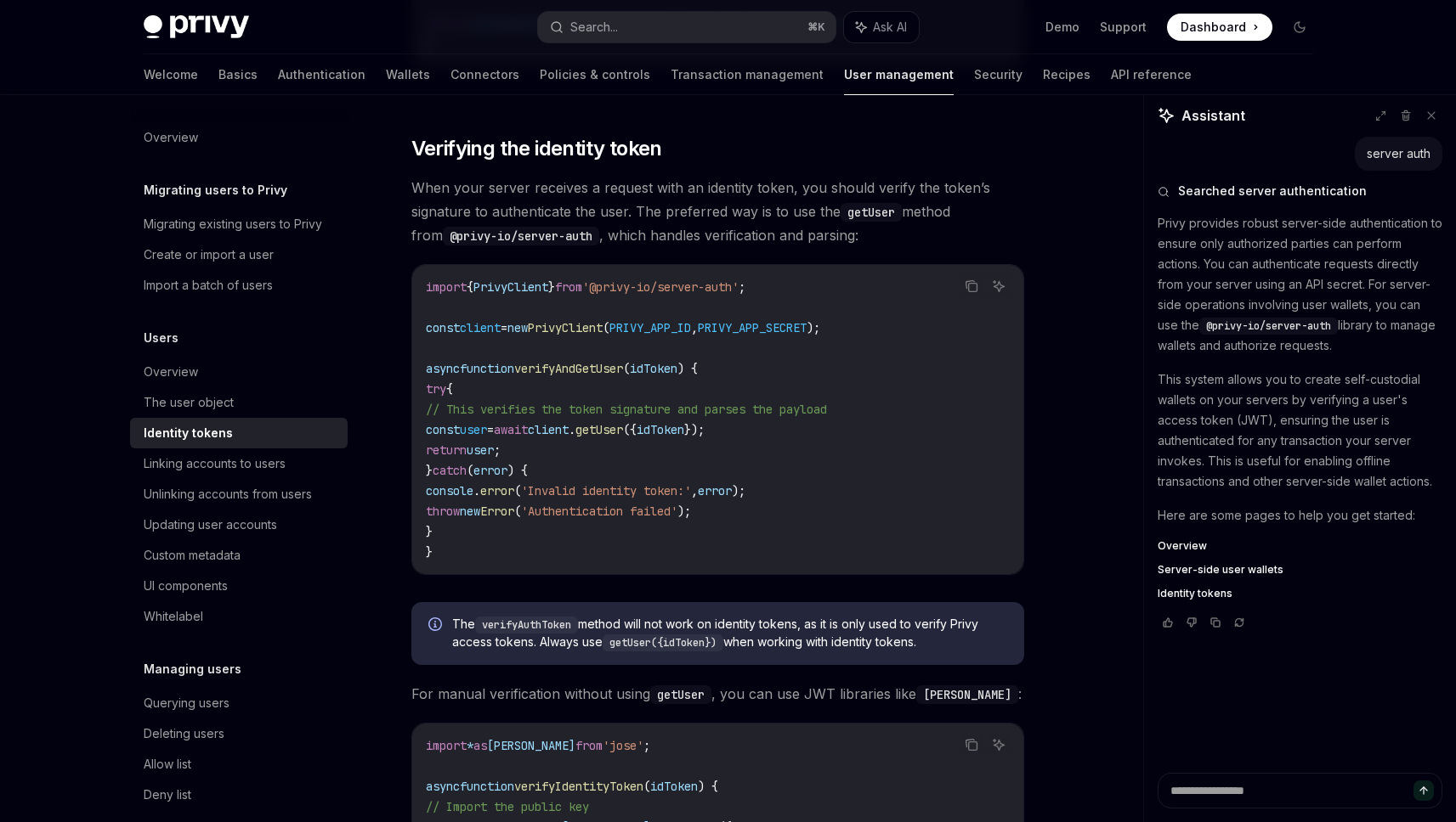
scroll to position [4612, 0]
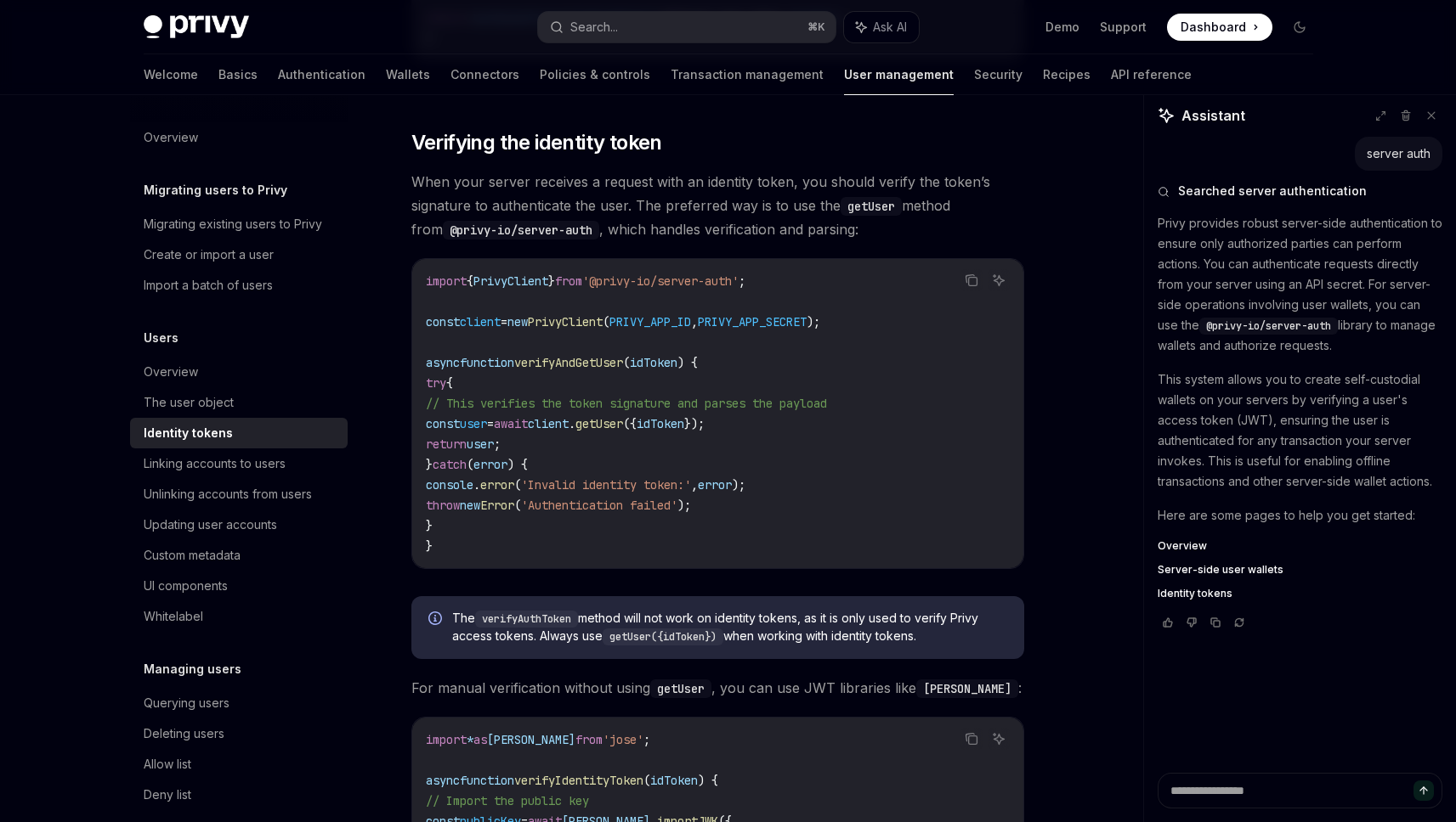
click at [514, 226] on code "@privy-io/server-auth" at bounding box center [521, 230] width 156 height 19
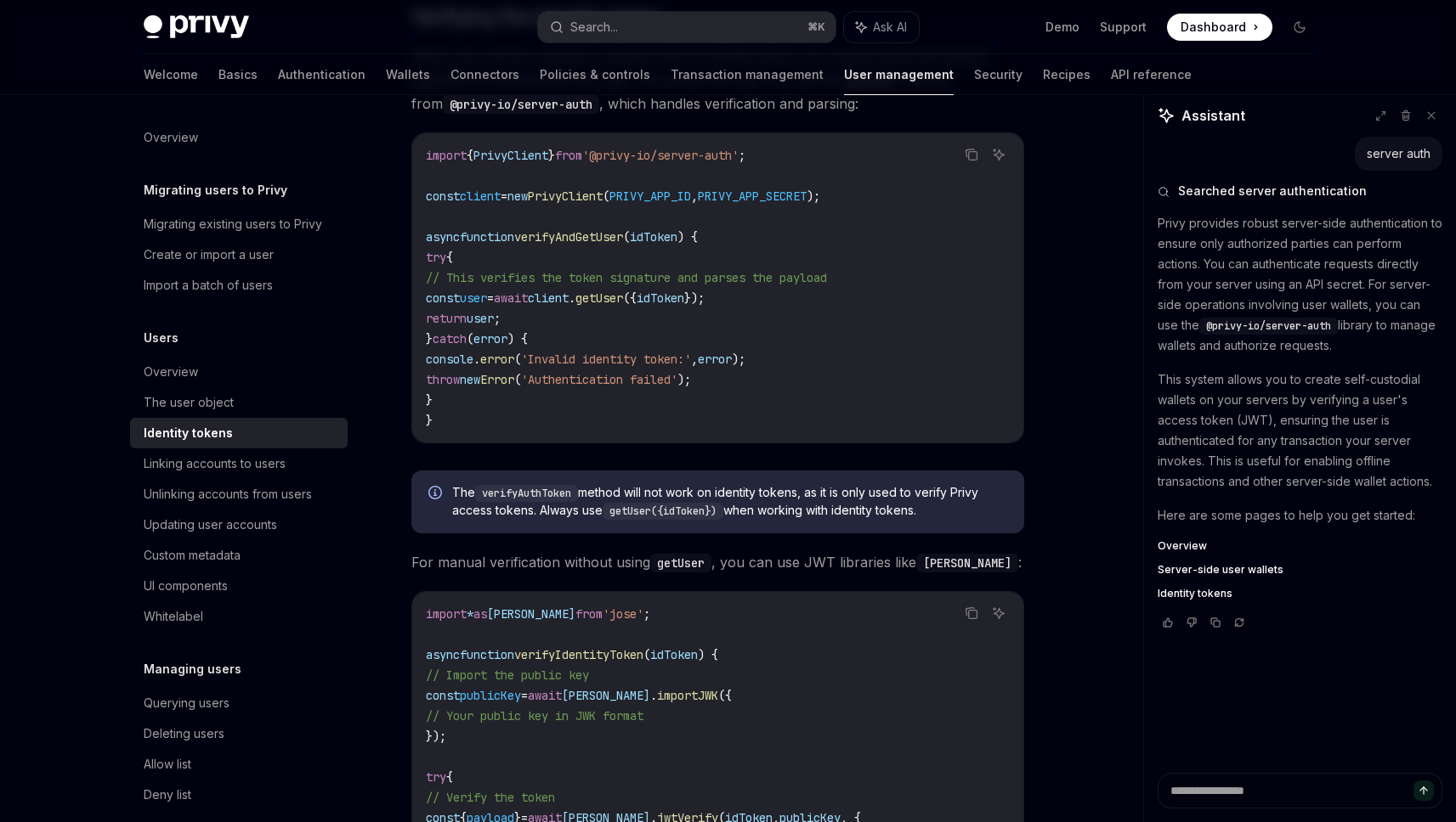
scroll to position [4744, 0]
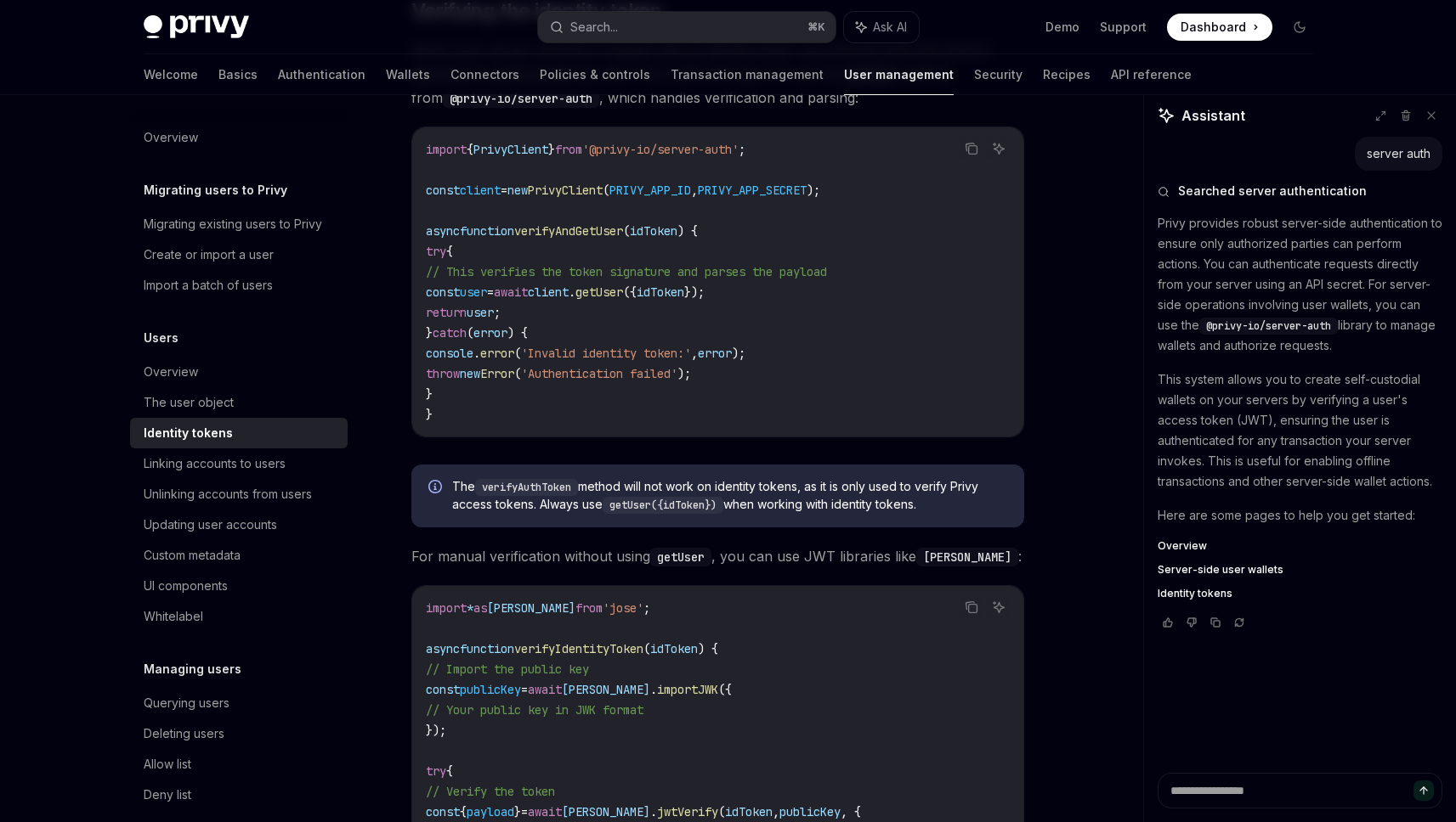
click at [749, 491] on span "The verifyAuthToken method will not work on identity tokens, as it is only used…" at bounding box center [730, 496] width 555 height 36
click at [767, 493] on span "The verifyAuthToken method will not work on identity tokens, as it is only used…" at bounding box center [730, 496] width 555 height 36
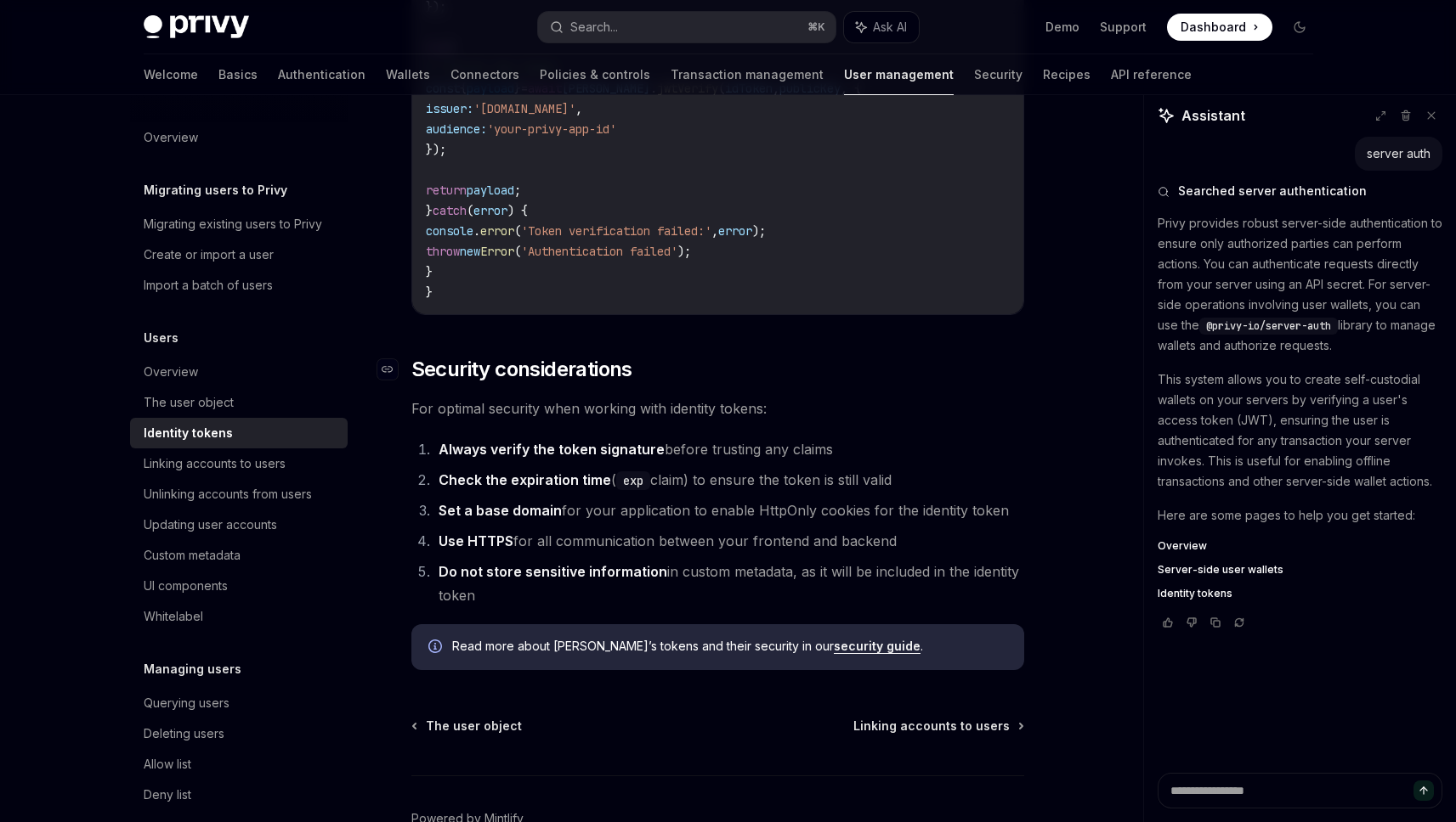
scroll to position [5515, 0]
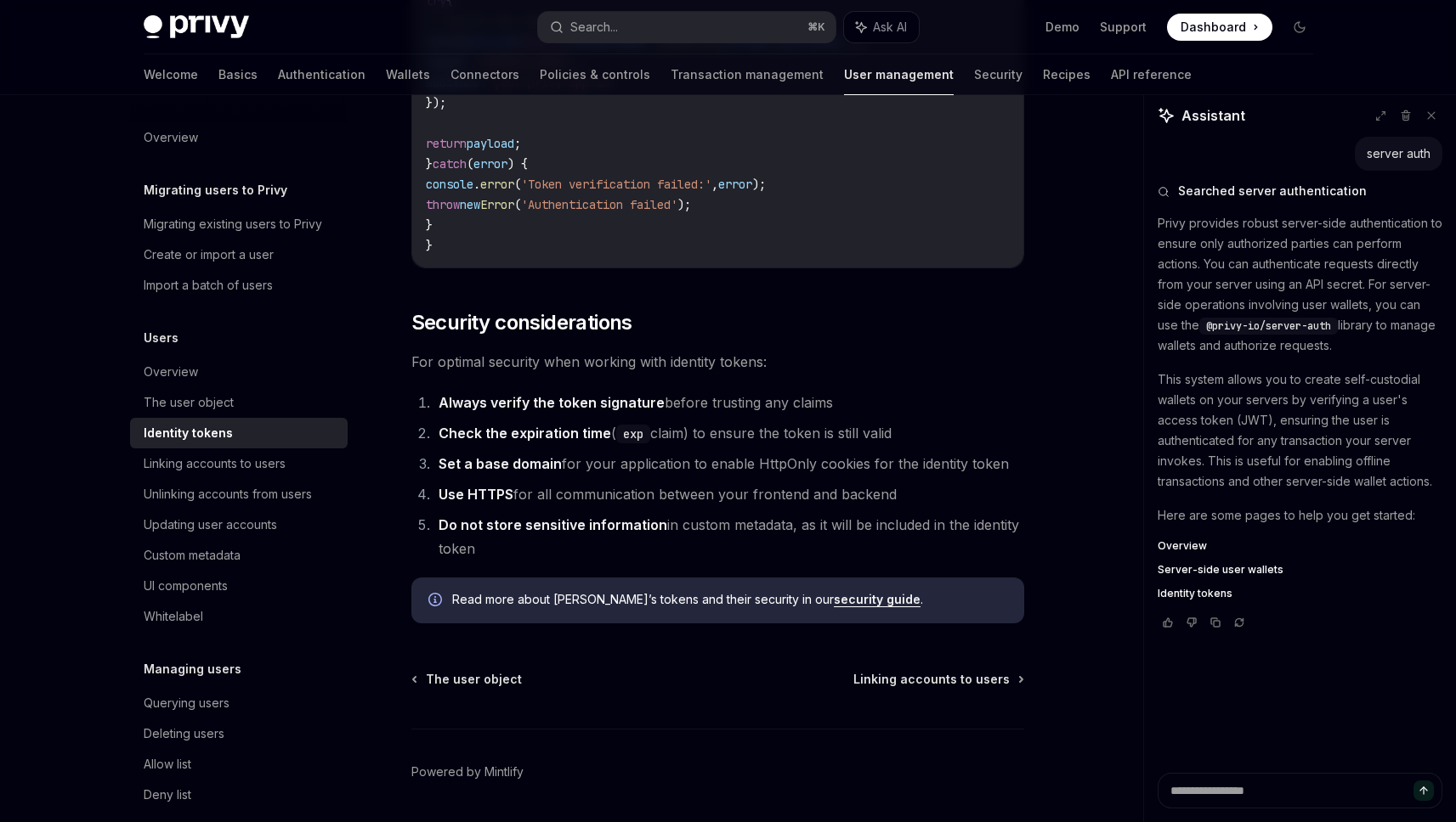
click at [546, 403] on strong "Always verify the token signature" at bounding box center [551, 402] width 226 height 17
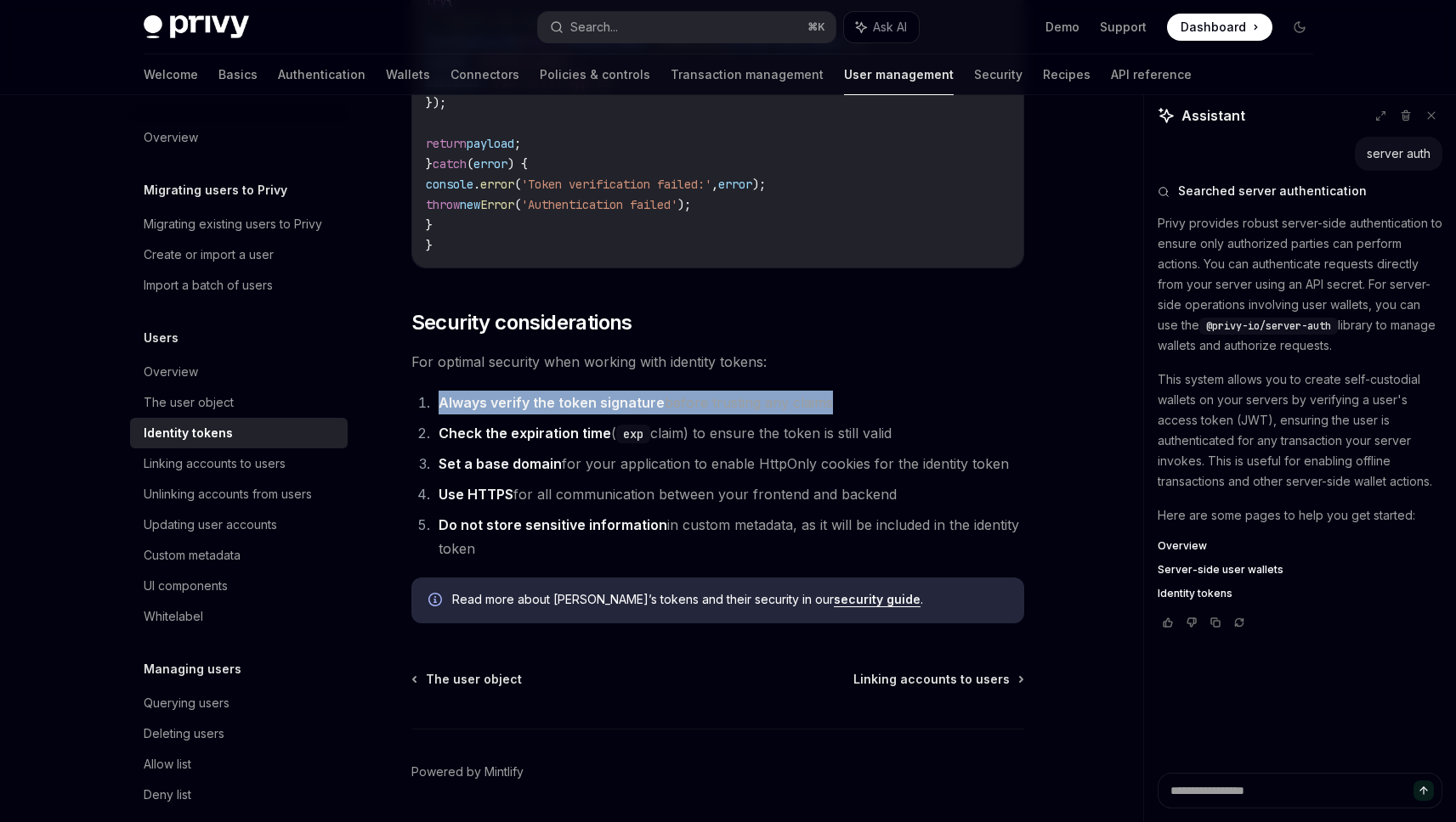
click at [546, 403] on strong "Always verify the token signature" at bounding box center [551, 402] width 226 height 17
click at [846, 404] on li "Always verify the token signature before trusting any claims" at bounding box center [729, 402] width 591 height 24
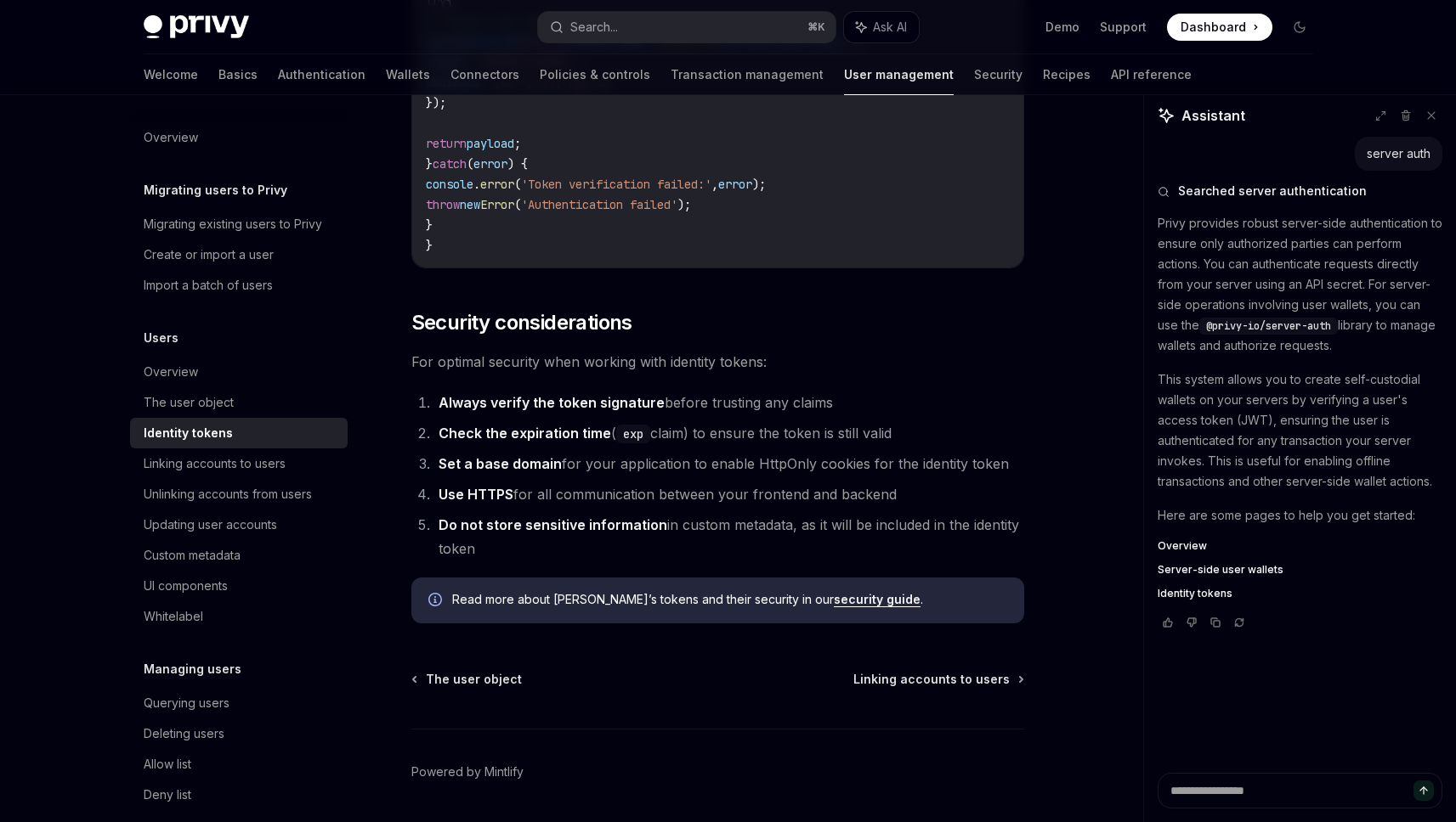
drag, startPoint x: 834, startPoint y: 397, endPoint x: 497, endPoint y: 411, distance: 337.3
click at [497, 411] on li "Always verify the token signature before trusting any claims" at bounding box center [729, 402] width 591 height 24
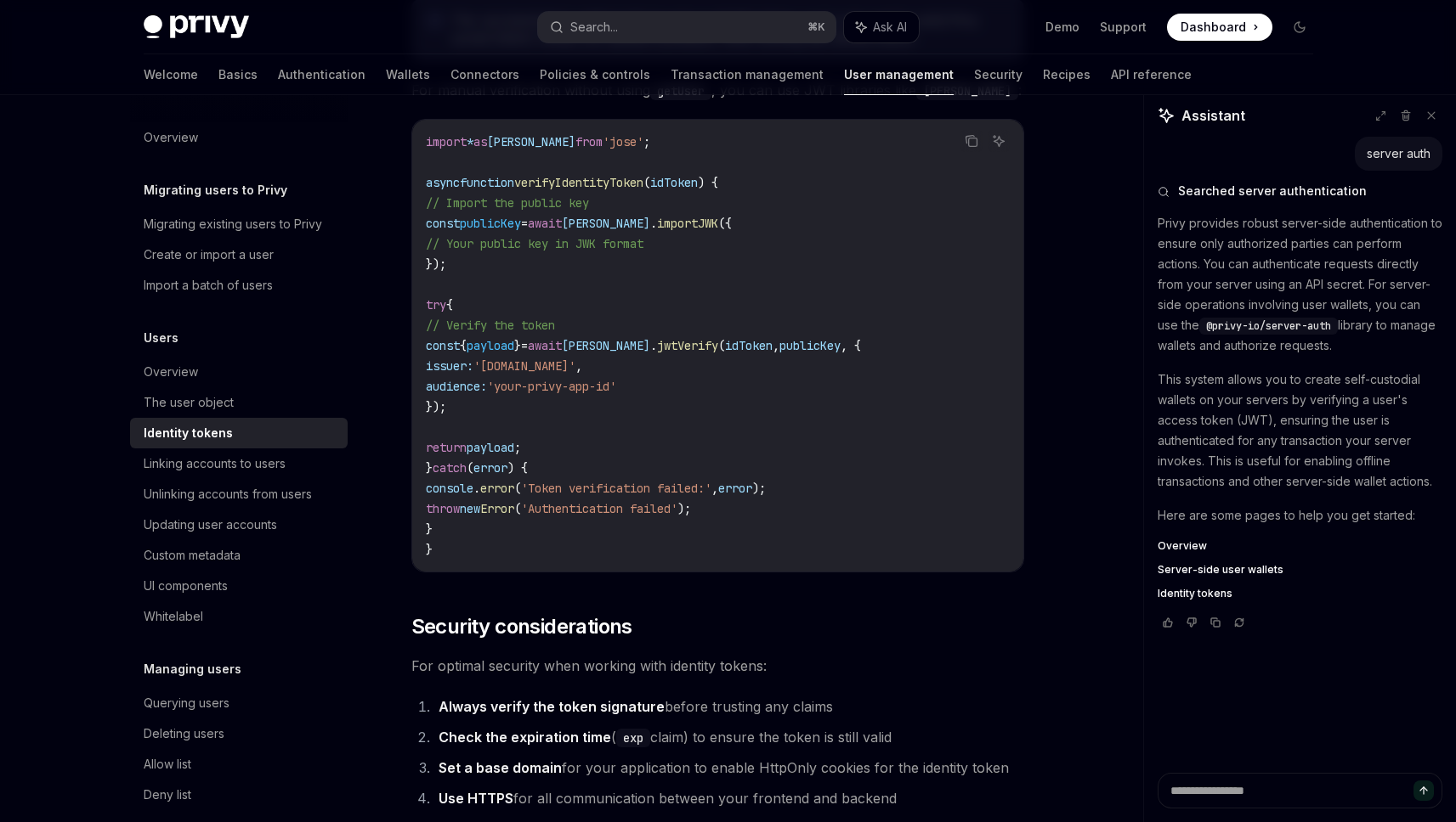
scroll to position [5567, 0]
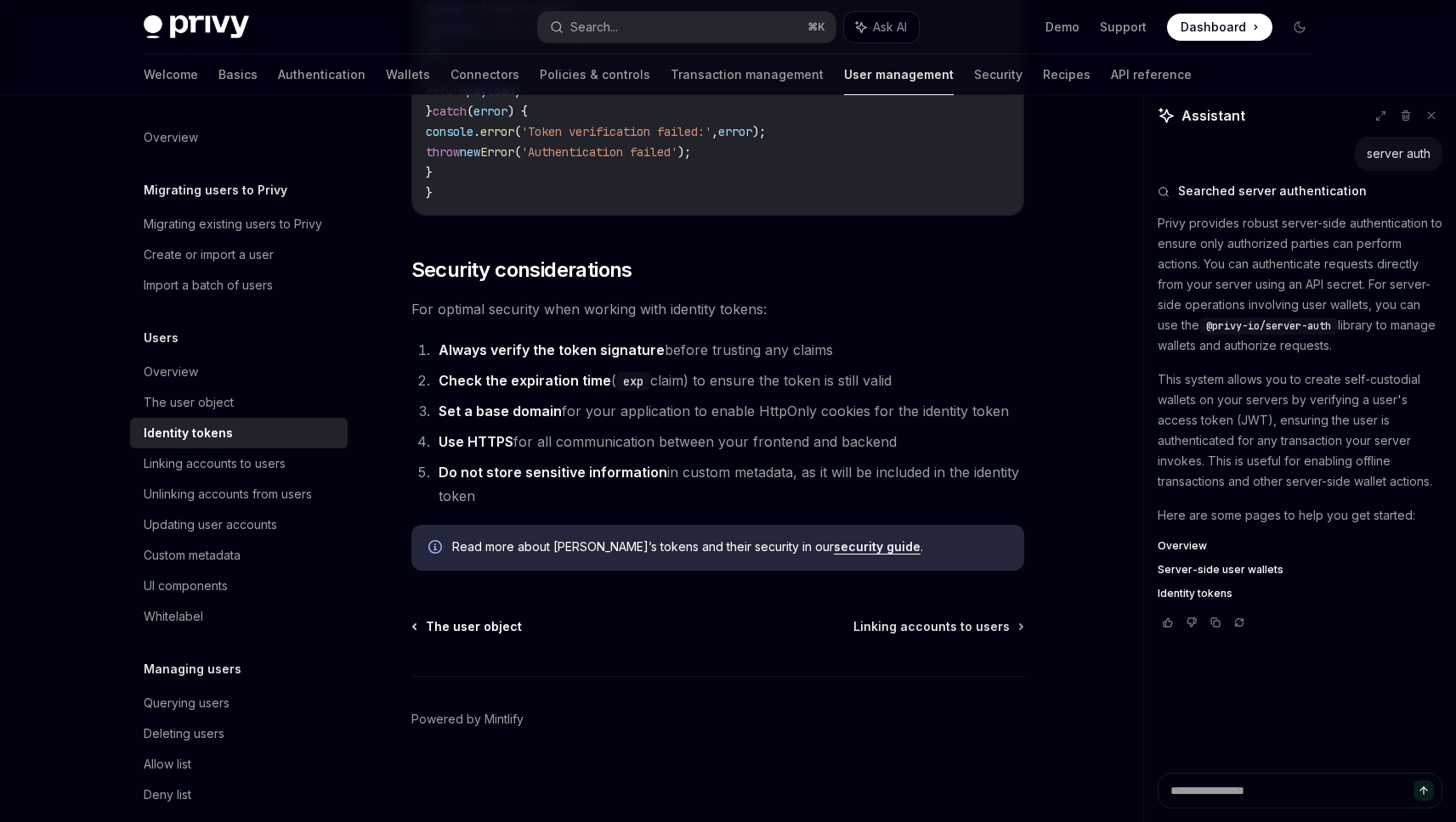
click at [458, 632] on span "The user object" at bounding box center [474, 627] width 96 height 17
type textarea "*"
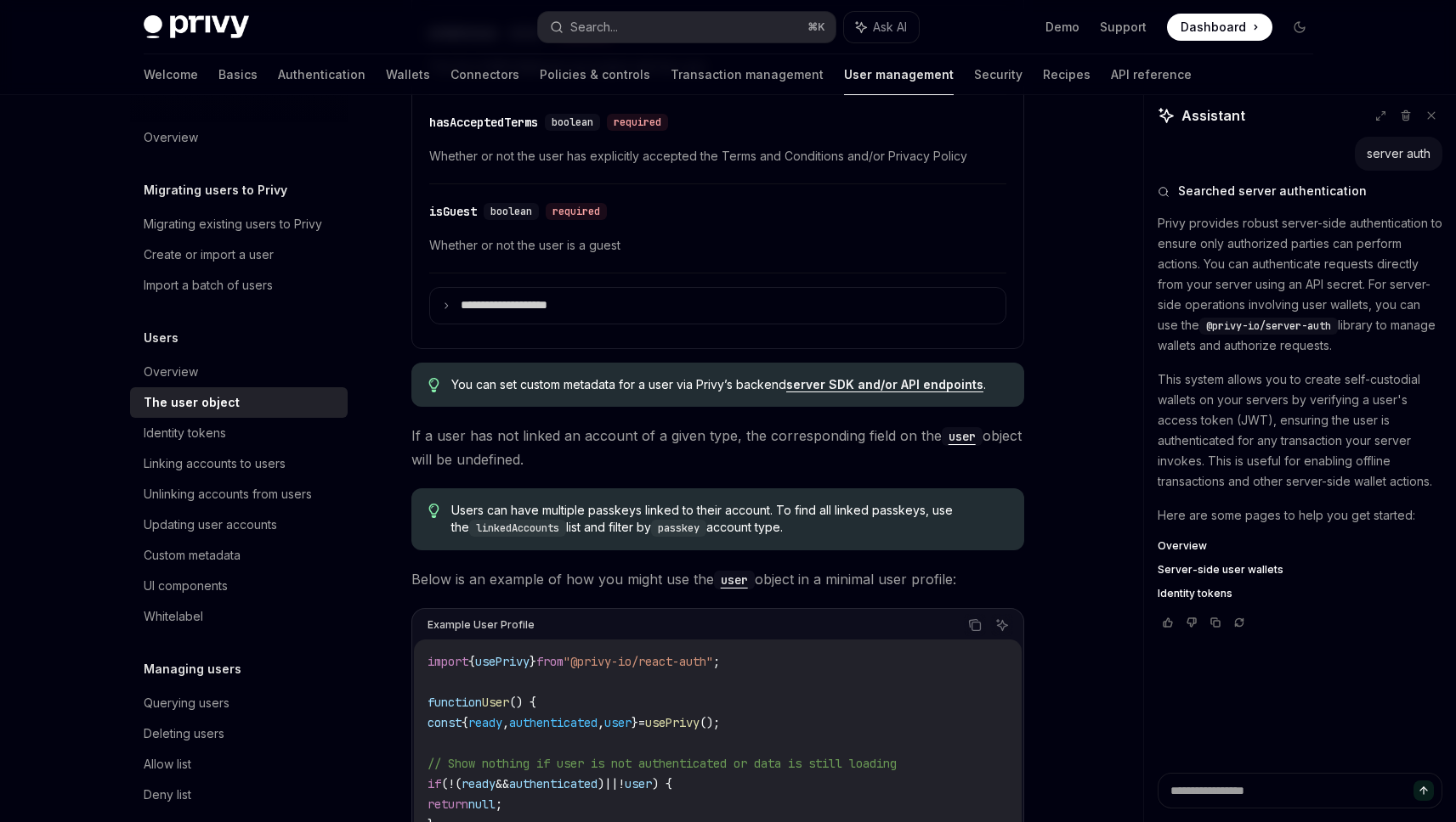
scroll to position [1020, 0]
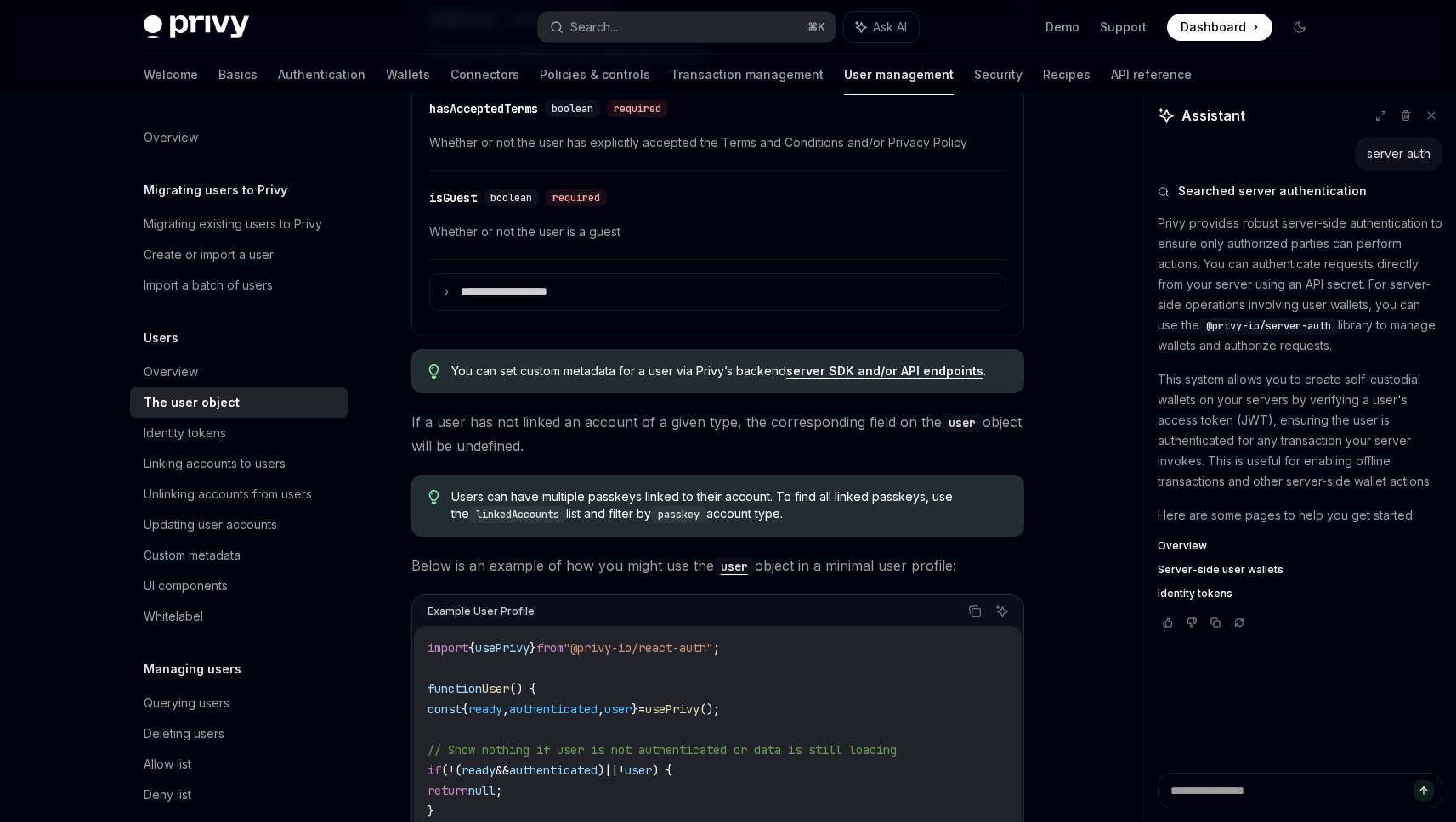
click at [664, 433] on span "If a user has not linked an account of a given type, the corresponding field on…" at bounding box center [718, 433] width 613 height 47
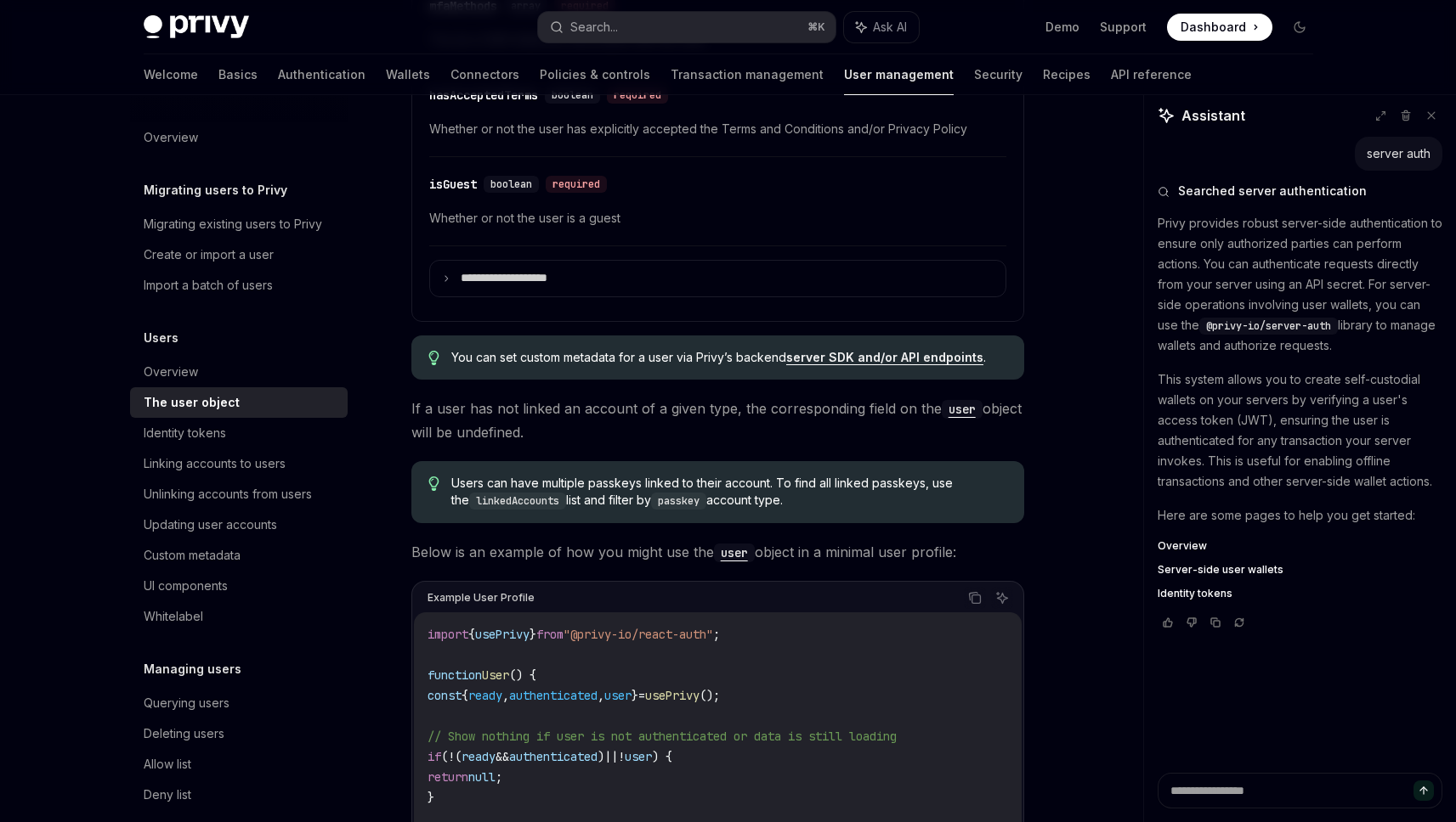
scroll to position [1031, 0]
